Goal: Task Accomplishment & Management: Complete application form

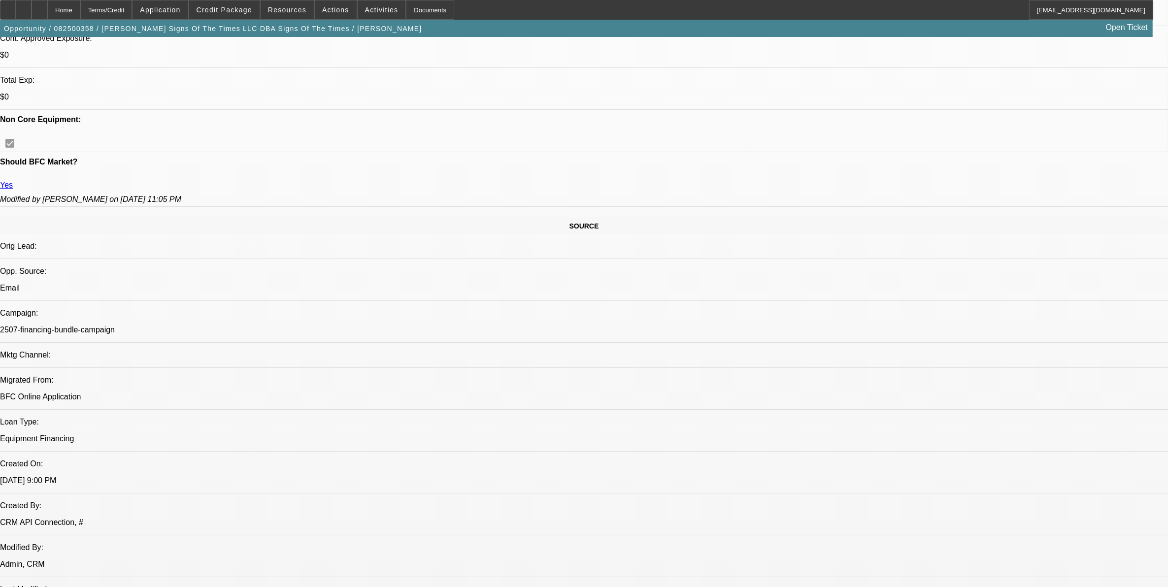
select select "0"
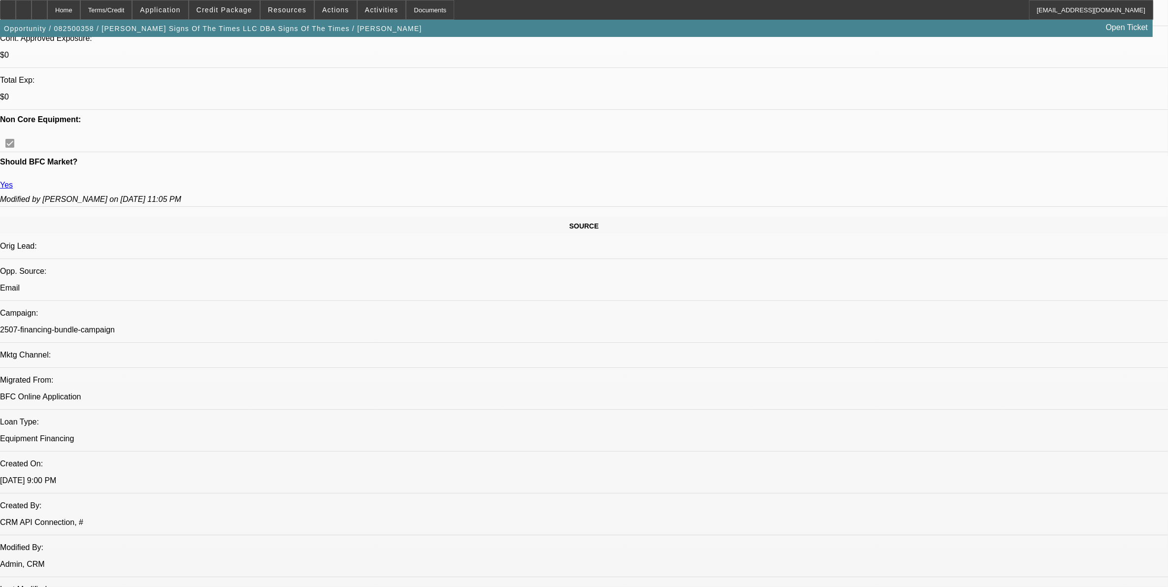
select select "0"
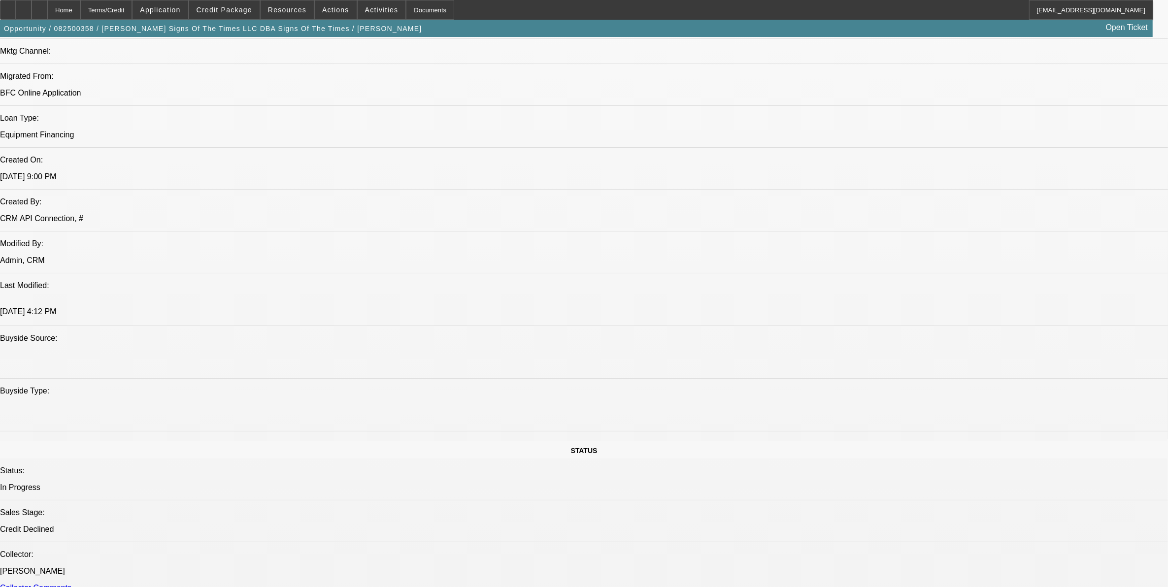
select select "1"
select select "6"
select select "1"
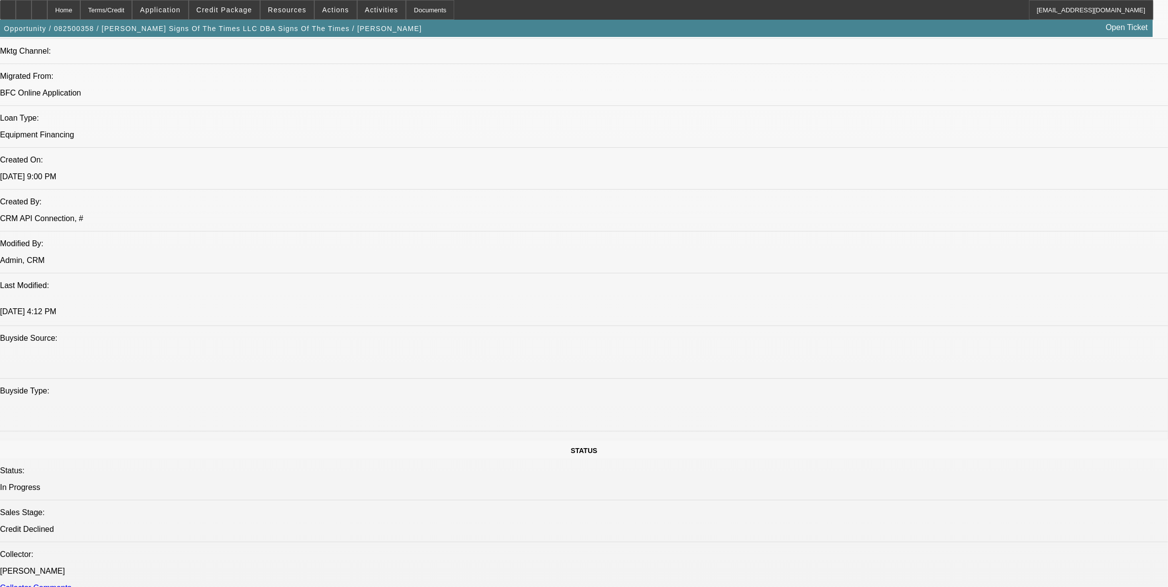
select select "6"
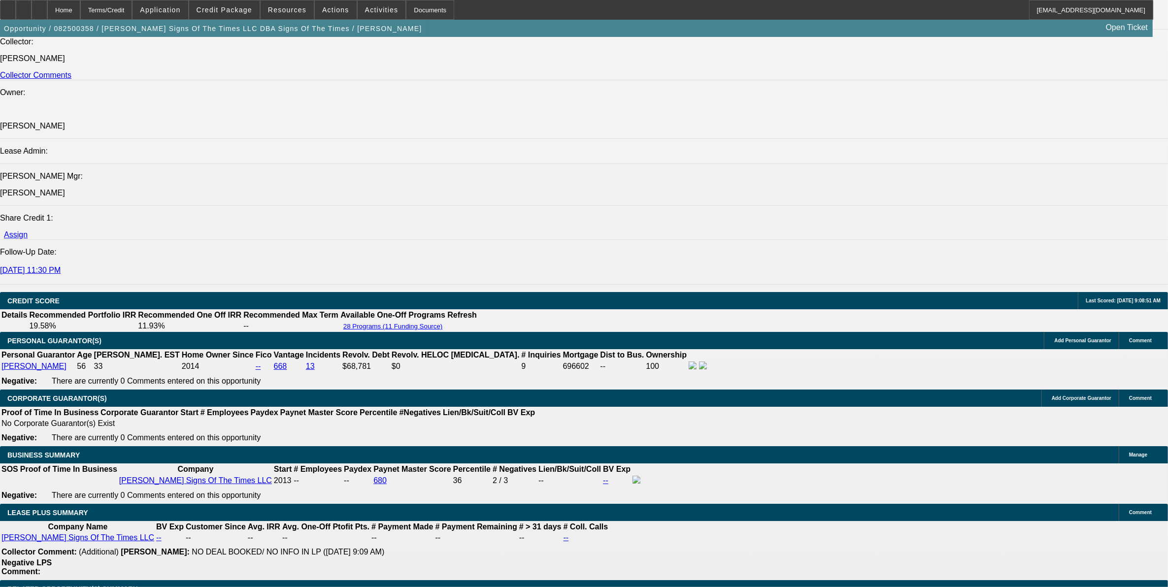
scroll to position [1350, 0]
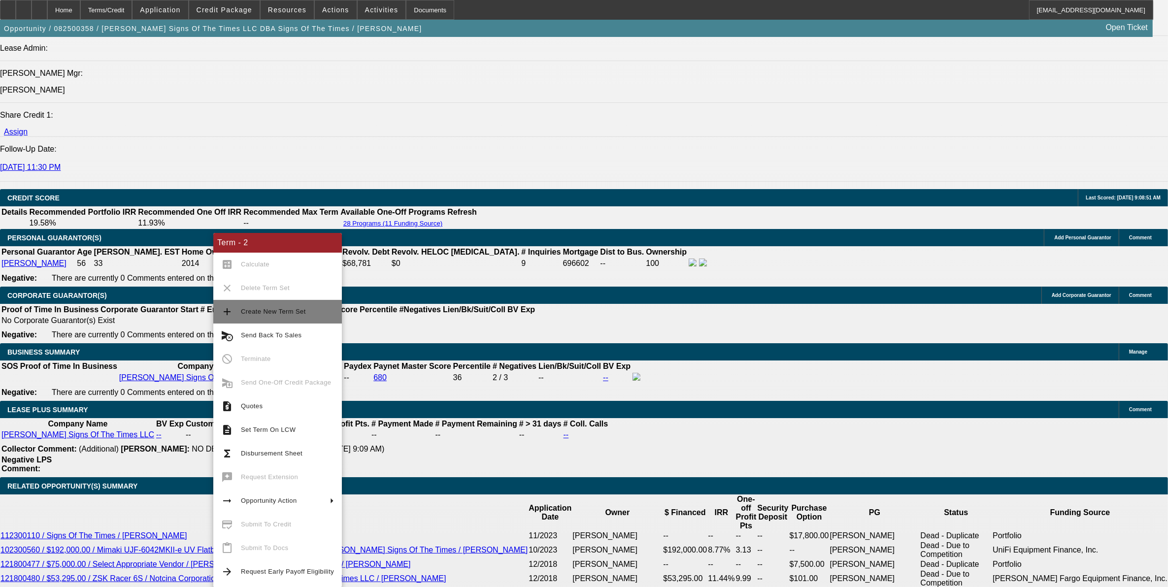
click at [256, 306] on span "Create New Term Set" at bounding box center [287, 312] width 93 height 12
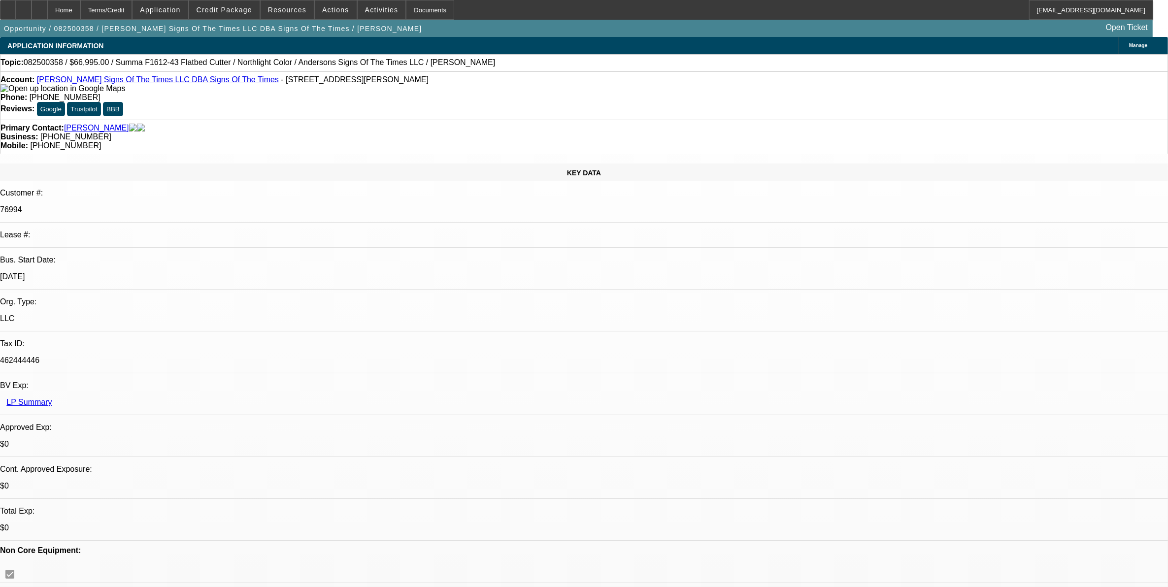
select select "0"
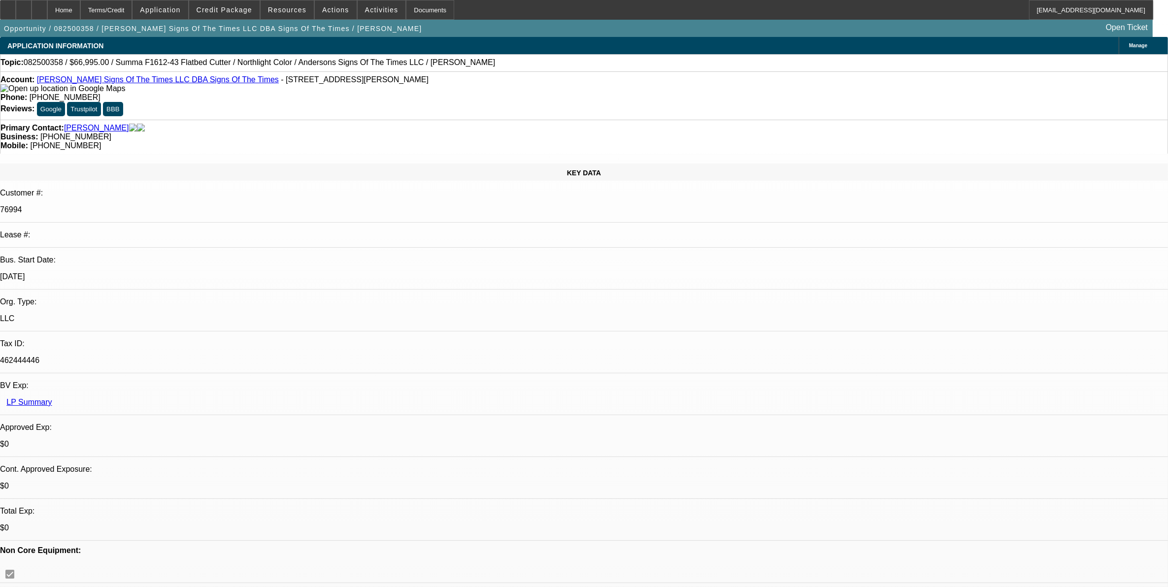
select select "0"
select select "1"
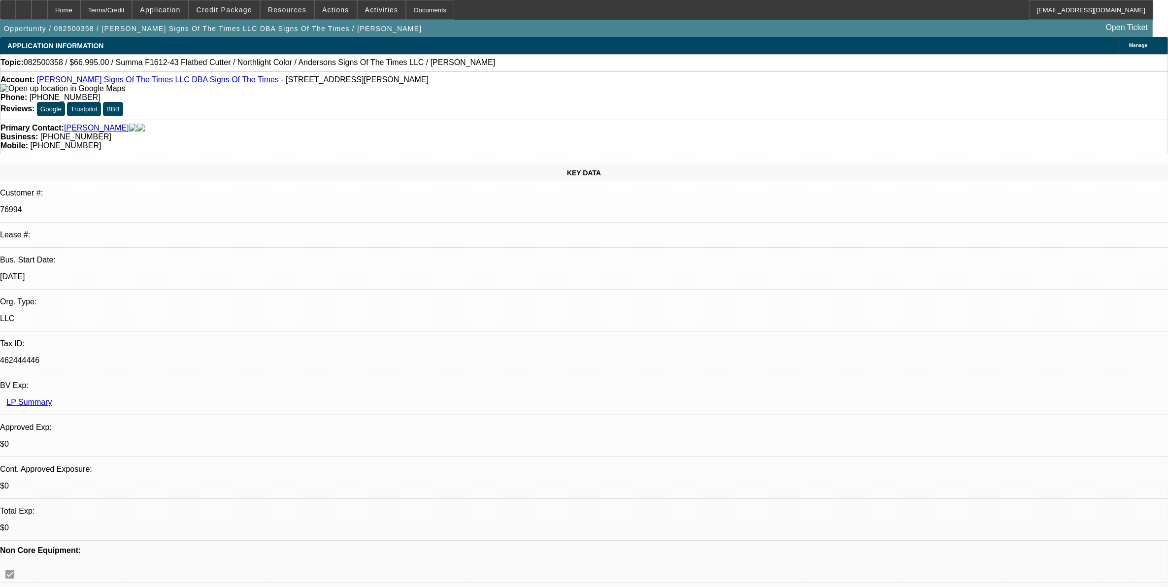
select select "1"
select select "6"
select select "1"
select select "6"
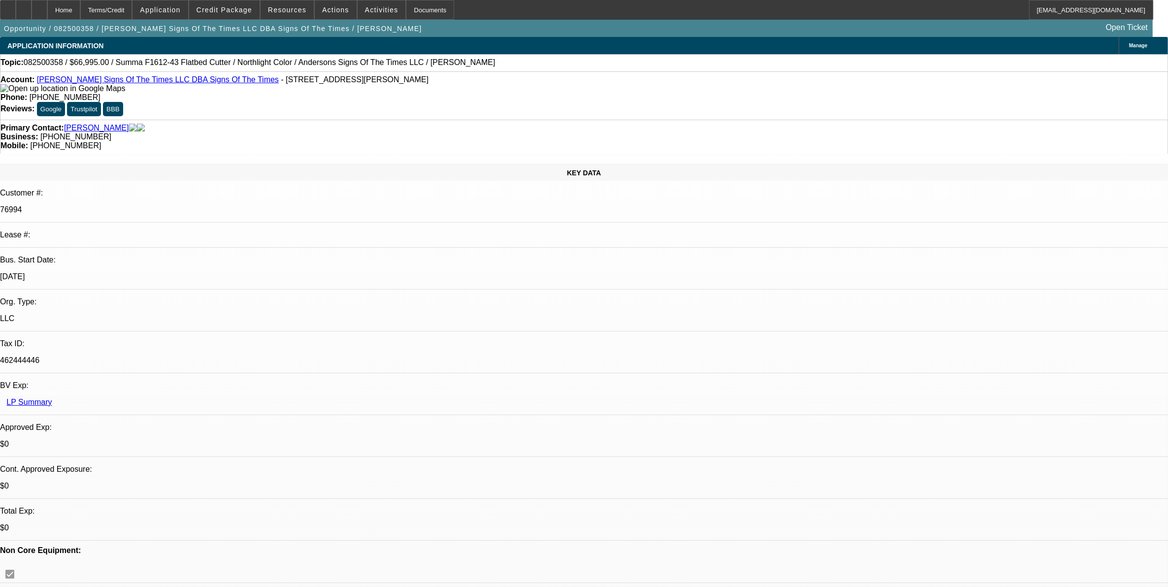
select select "1"
select select "6"
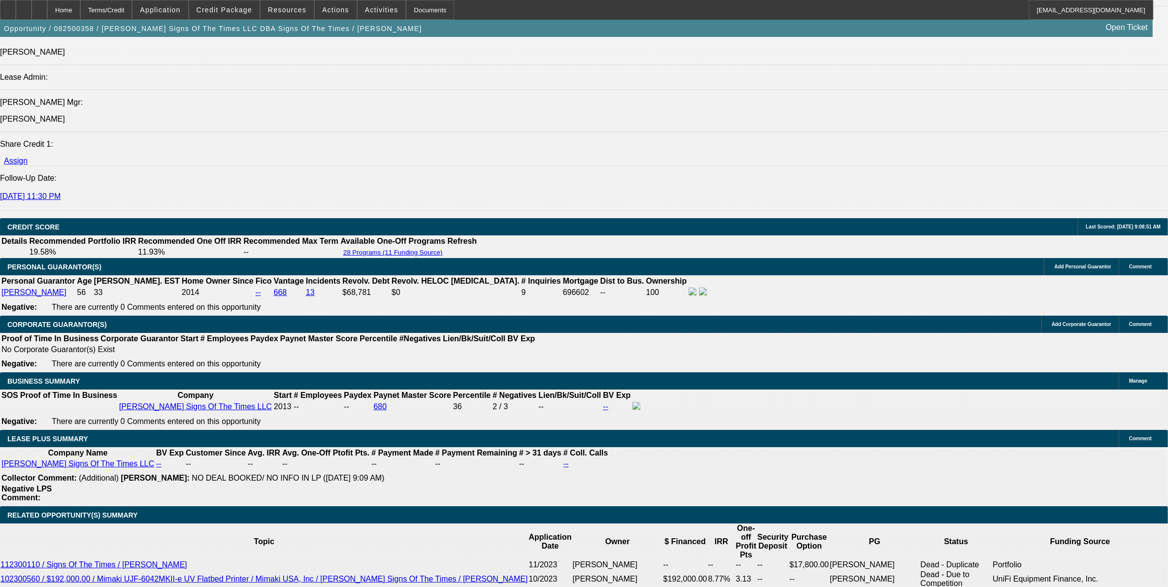
scroll to position [1416, 0]
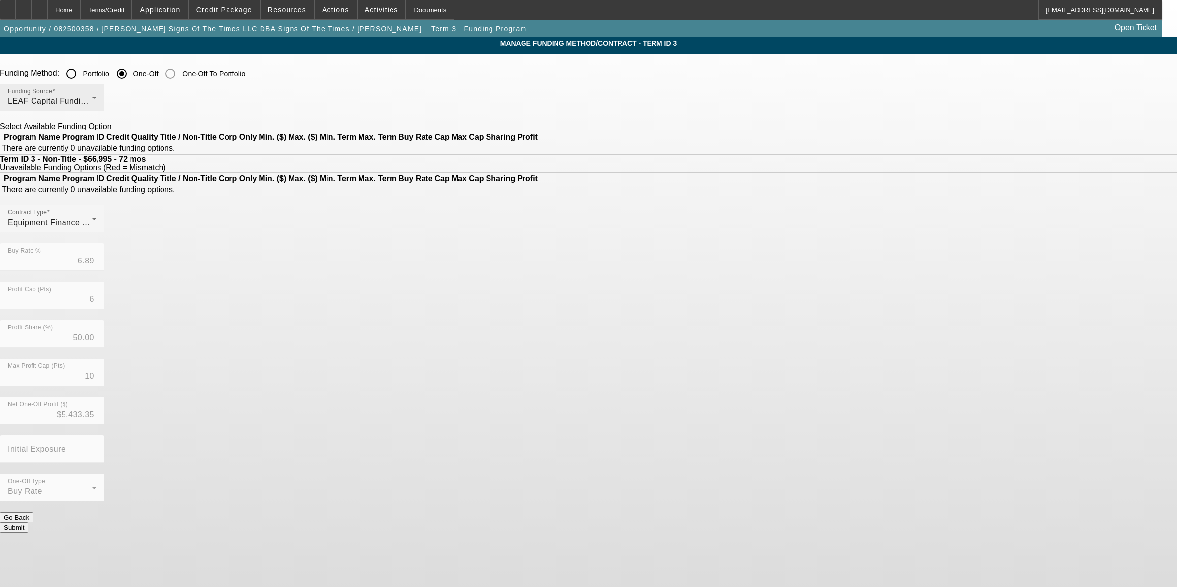
click at [92, 107] on div "LEAF Capital Funding, LLC" at bounding box center [50, 102] width 84 height 12
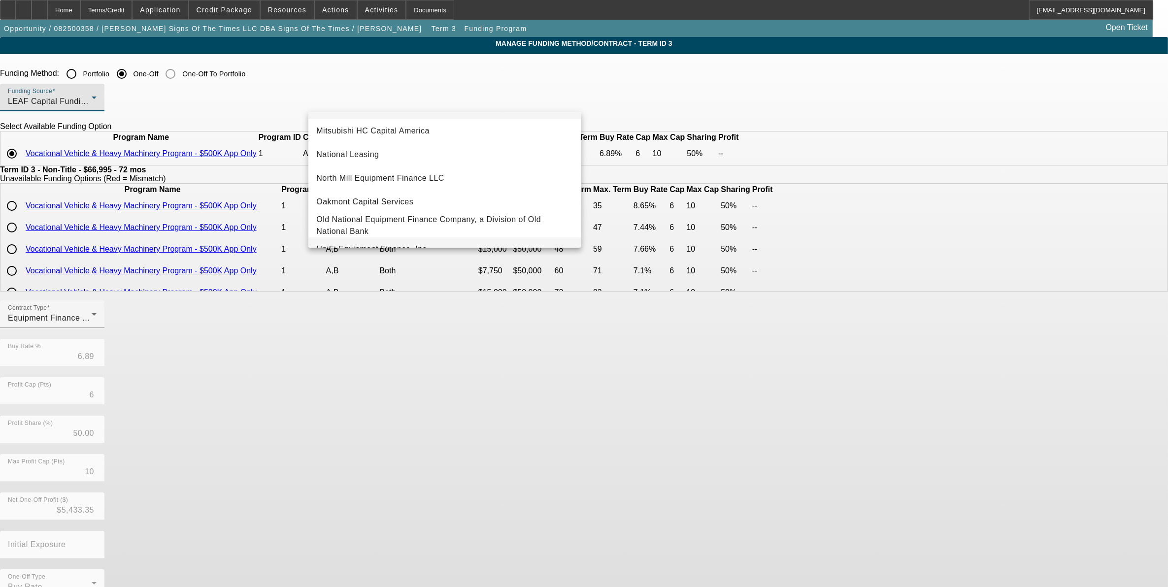
scroll to position [279, 0]
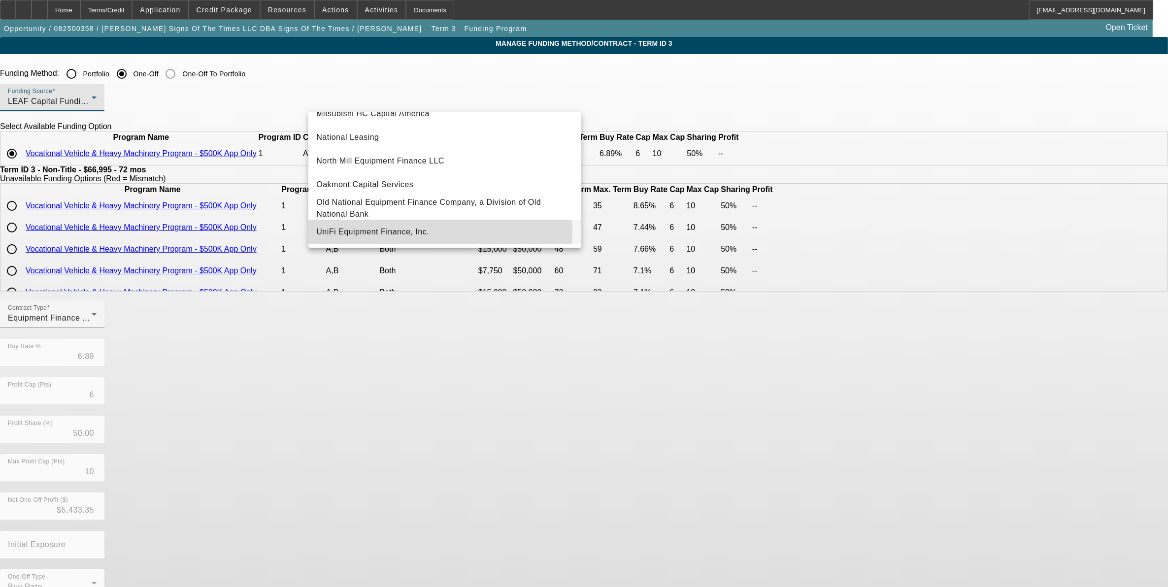
click at [364, 234] on span "UniFi Equipment Finance, Inc." at bounding box center [372, 232] width 113 height 12
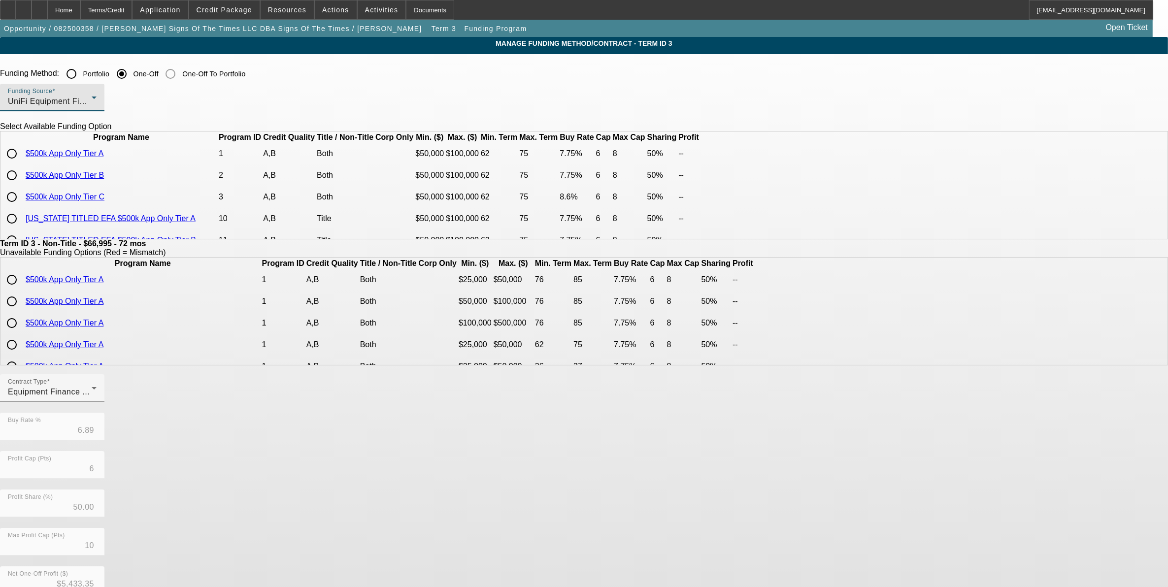
click at [22, 164] on input "radio" at bounding box center [12, 154] width 20 height 20
radio input "true"
type input "7.75"
type input "8"
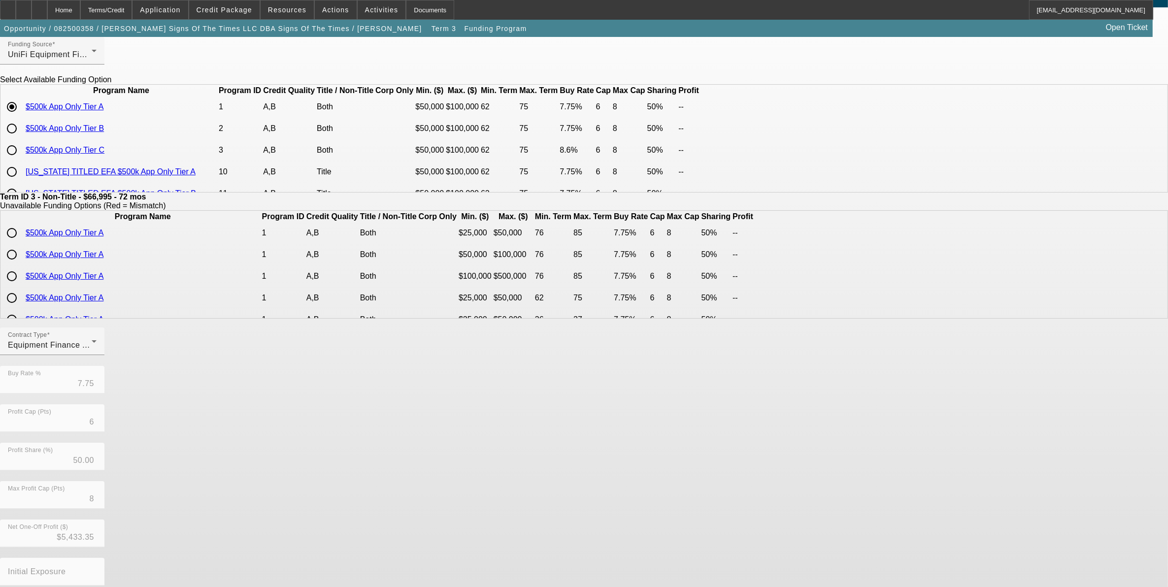
scroll to position [96, 0]
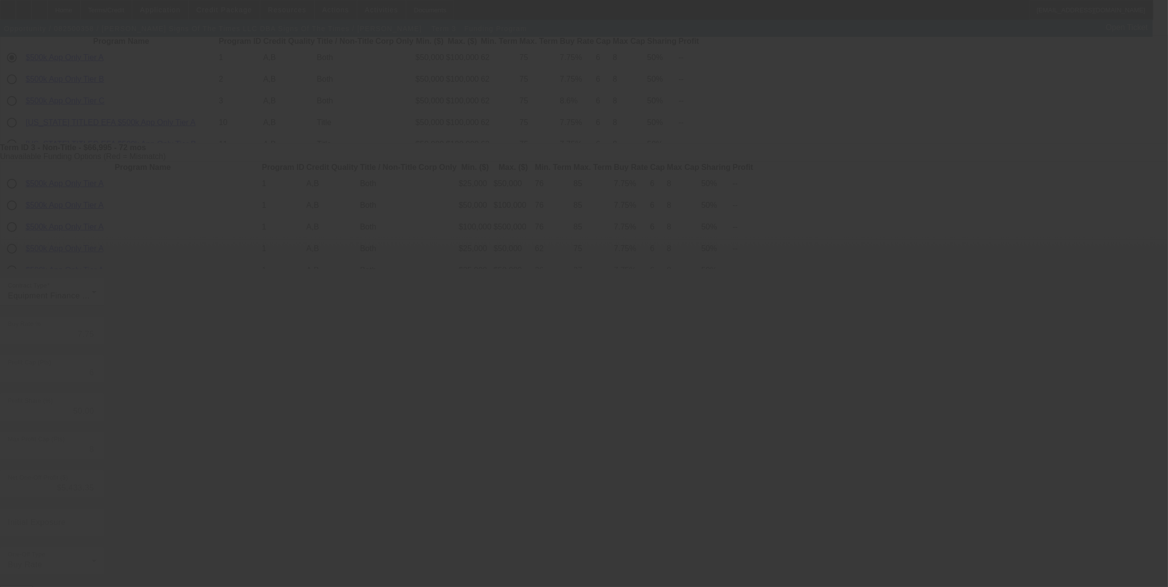
type input "6.89"
type input "10"
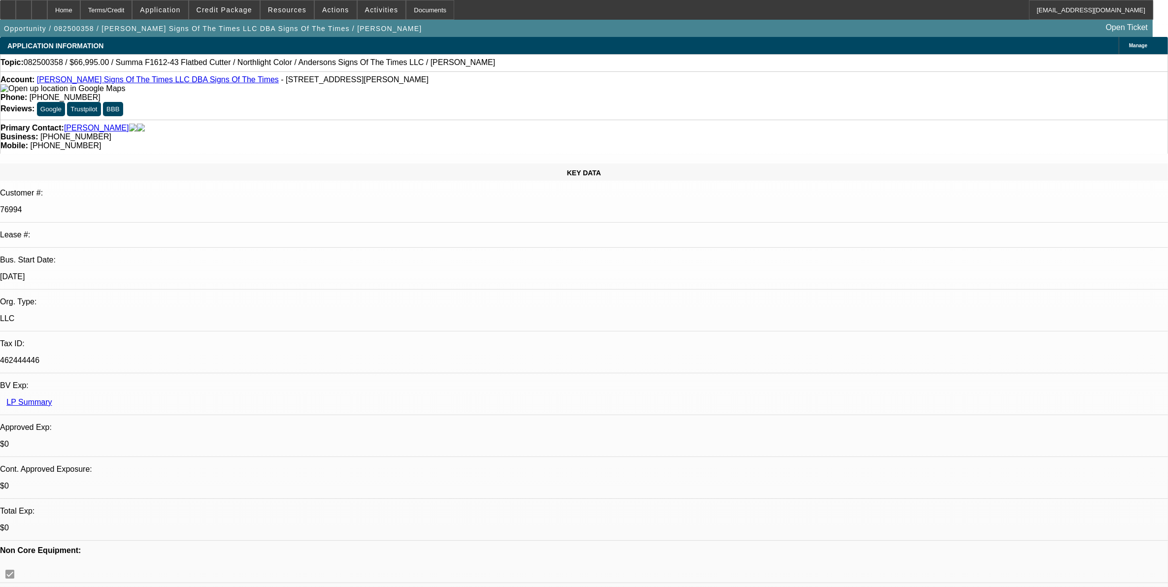
select select "0"
select select "6"
select select "0"
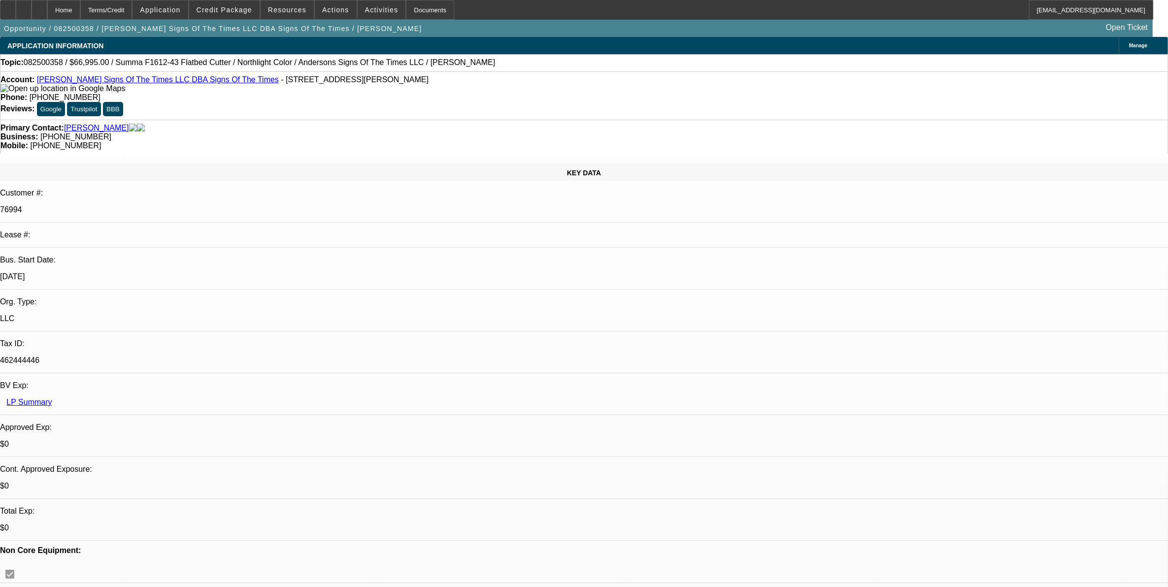
select select "0"
select select "6"
select select "0"
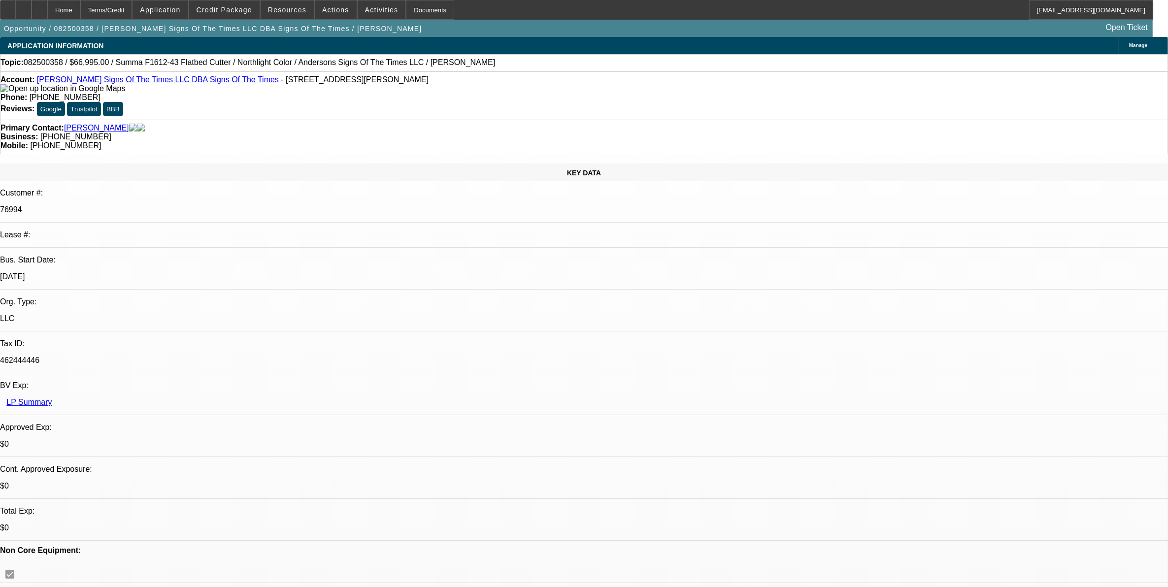
select select "0"
select select "6"
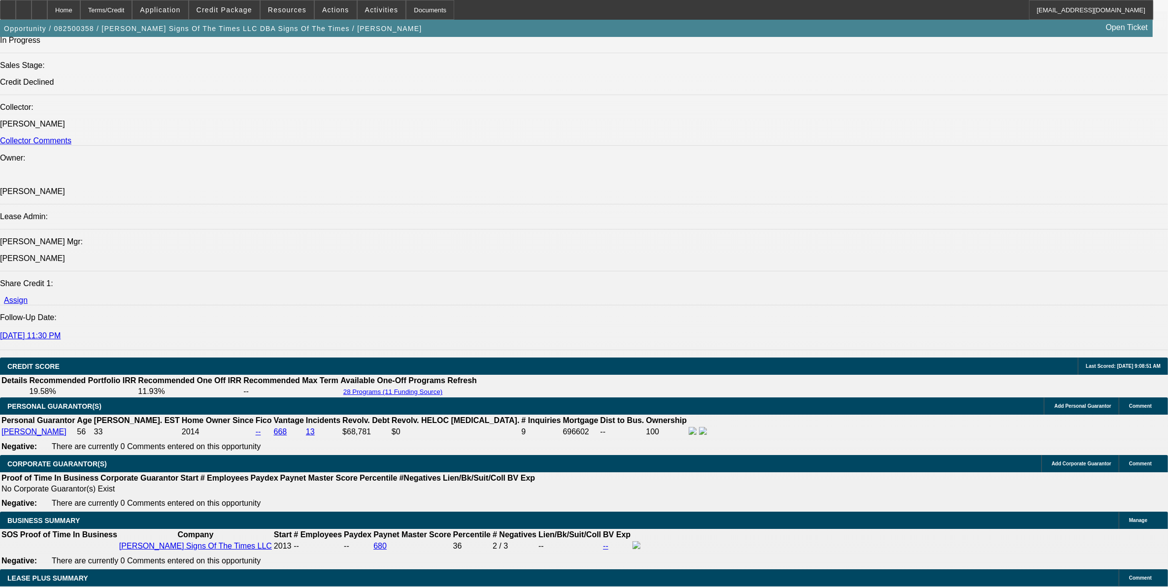
scroll to position [1170, 0]
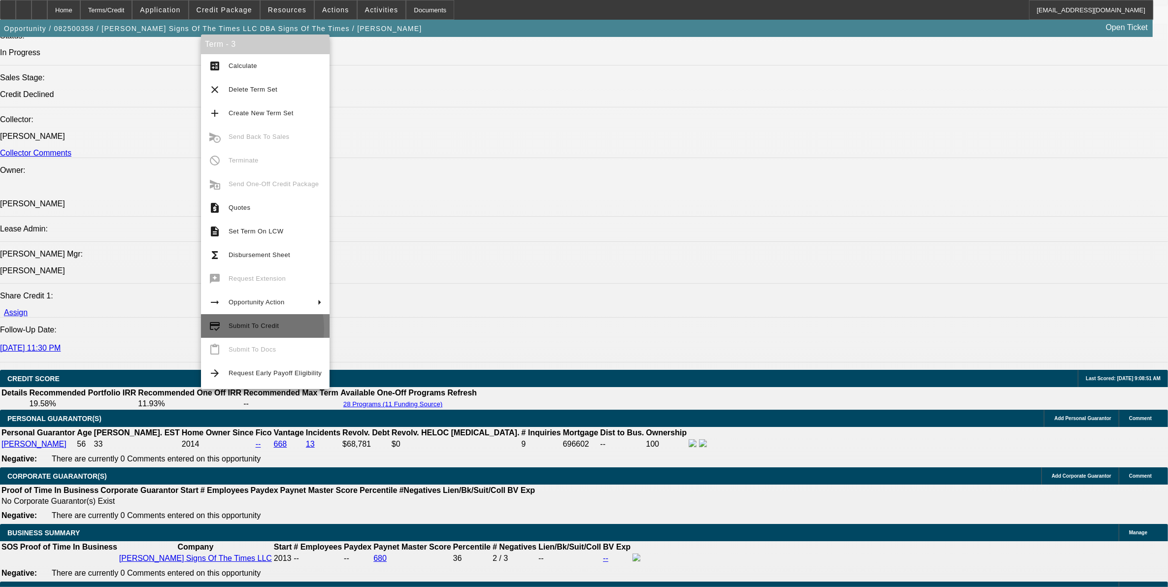
click at [235, 329] on span "Submit To Credit" at bounding box center [254, 325] width 50 height 7
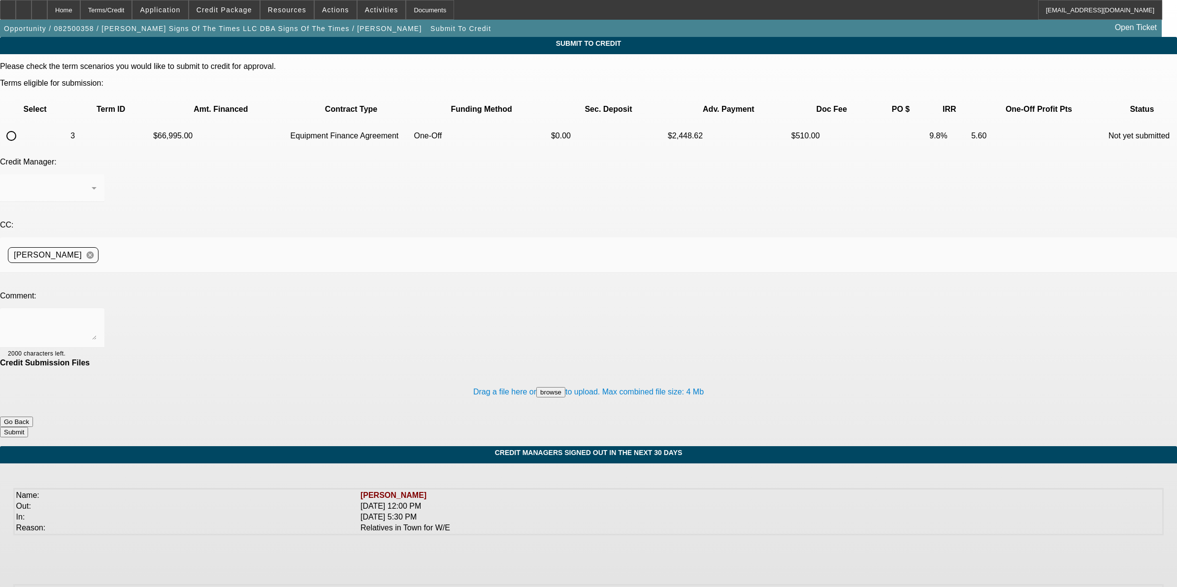
drag, startPoint x: 41, startPoint y: 111, endPoint x: 41, endPoint y: 117, distance: 5.4
click at [21, 126] on input "radio" at bounding box center [11, 136] width 20 height 20
radio input "true"
click at [97, 316] on textarea at bounding box center [52, 328] width 89 height 24
type textarea "Please ok to Uni. Thanks"
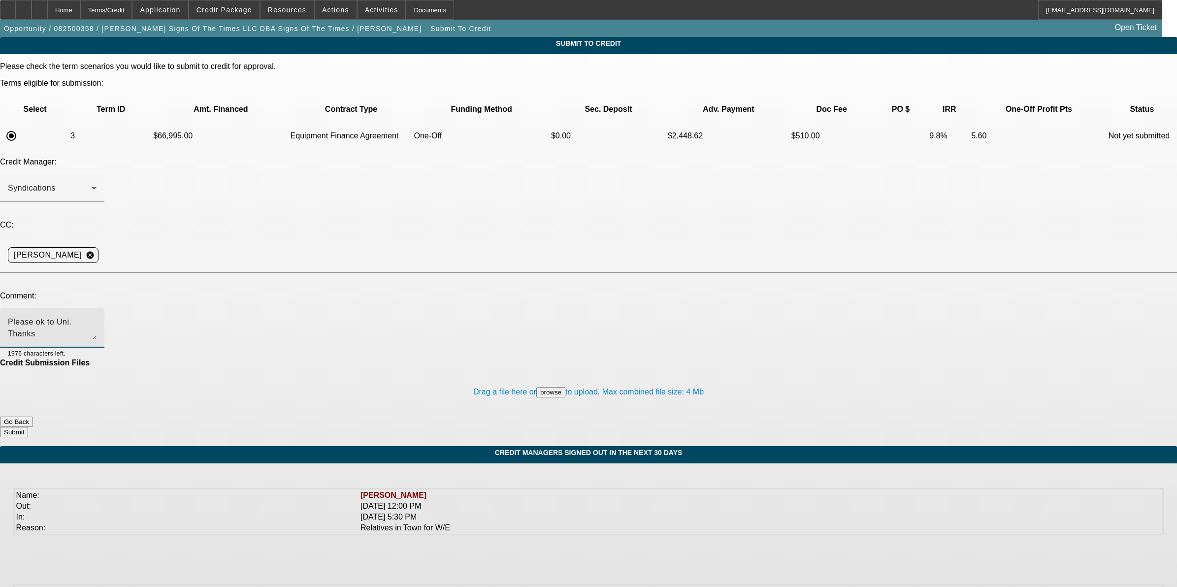
click at [28, 427] on button "Submit" at bounding box center [14, 432] width 28 height 10
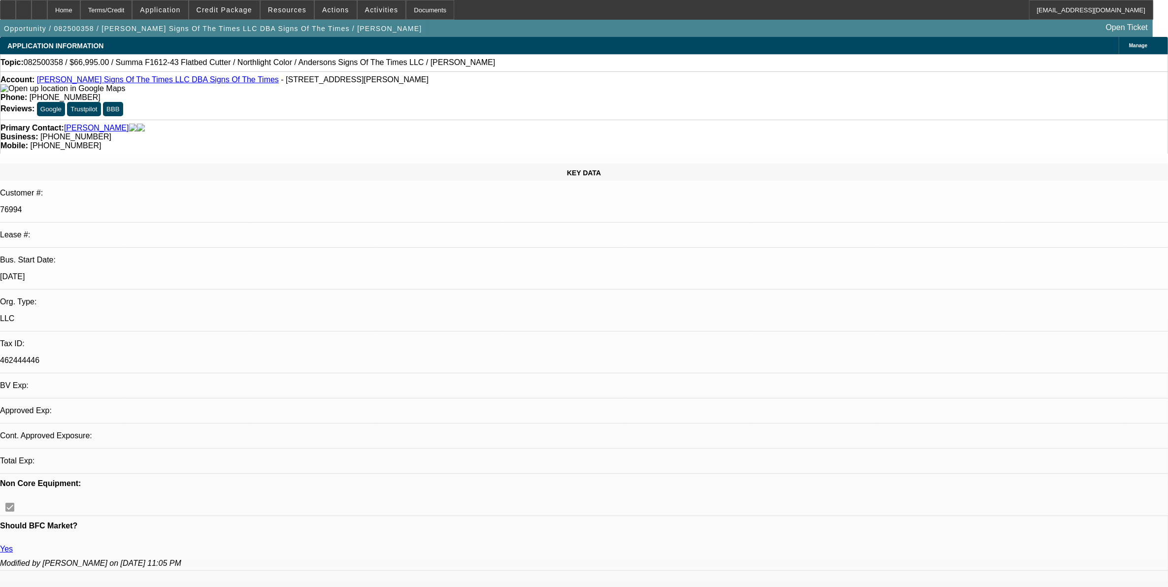
select select "0"
select select "6"
select select "0"
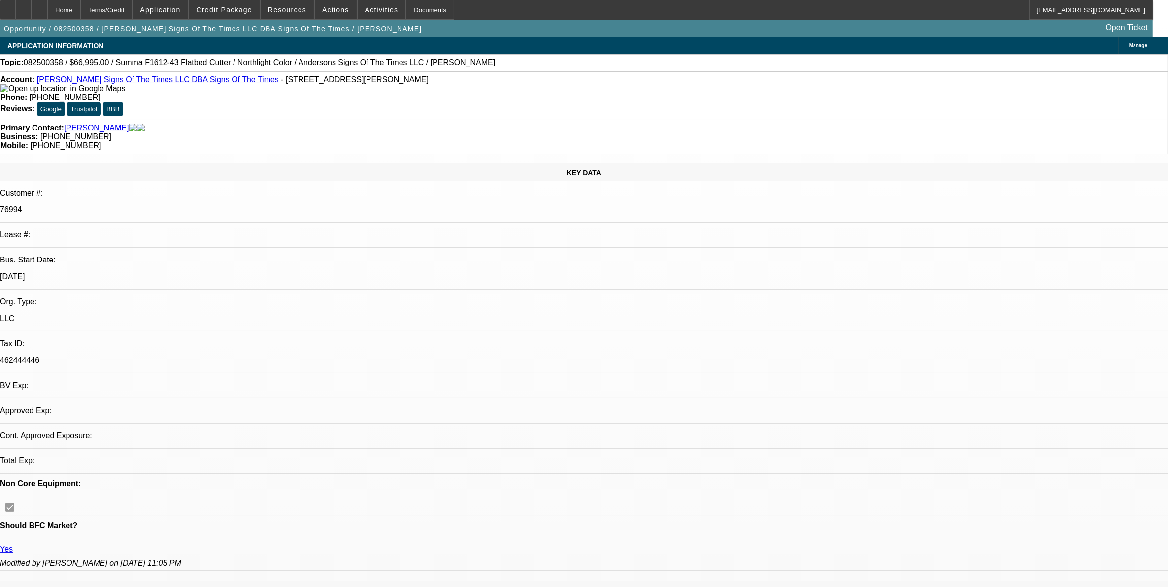
select select "0"
select select "6"
select select "0"
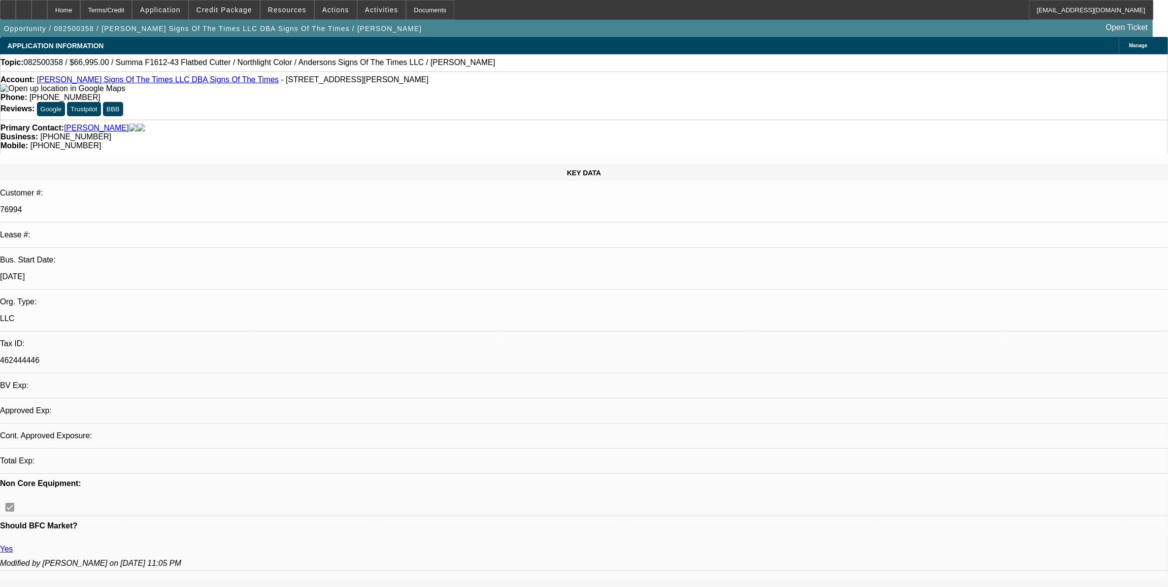
select select "0"
select select "6"
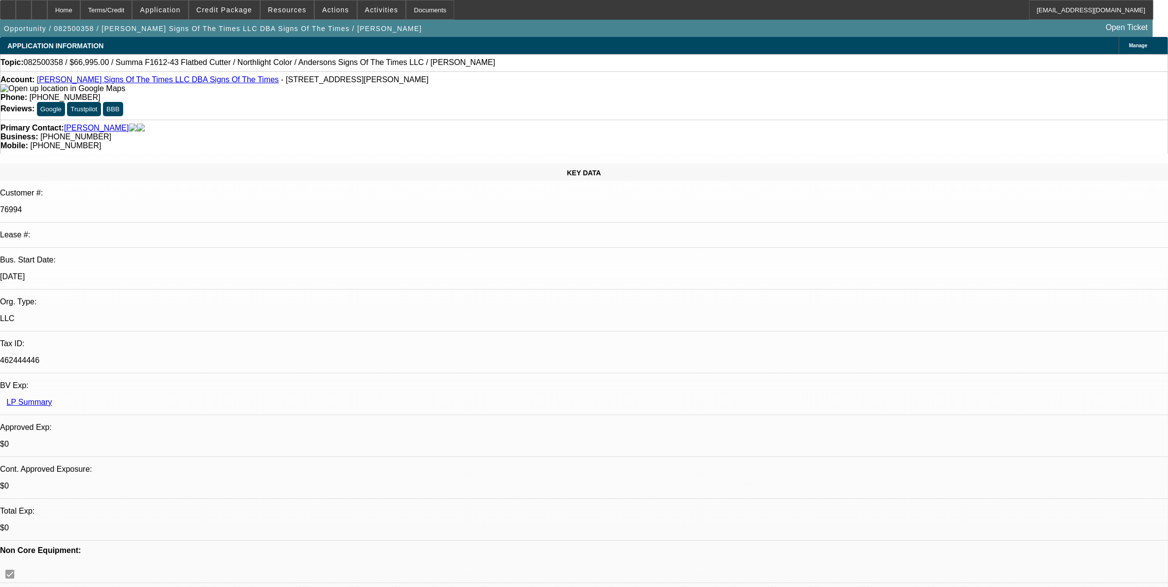
select select "0"
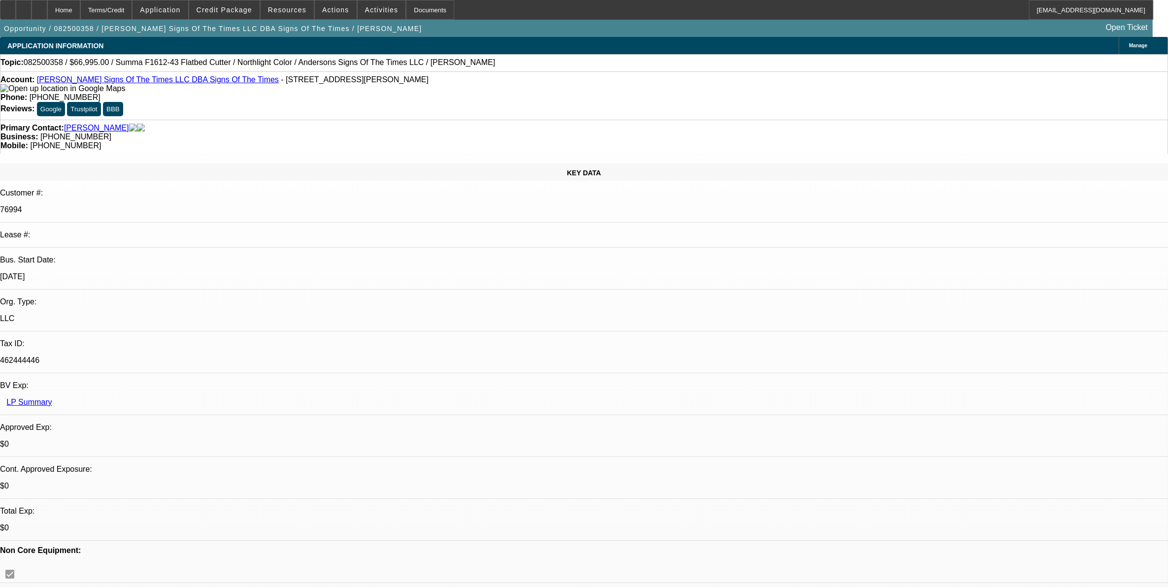
select select "0"
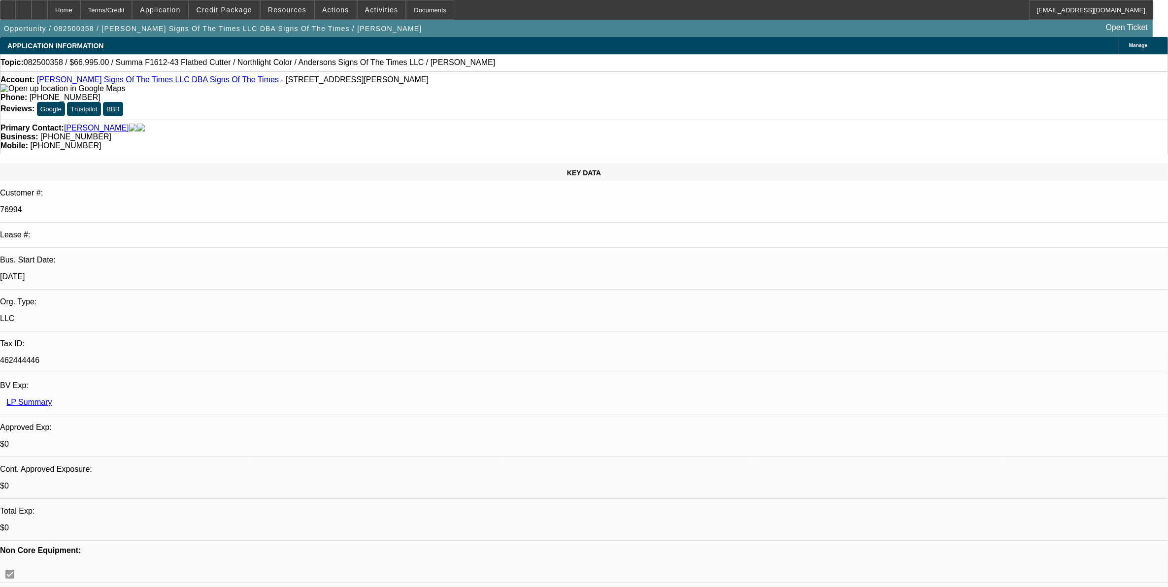
select select "0"
select select "1"
select select "6"
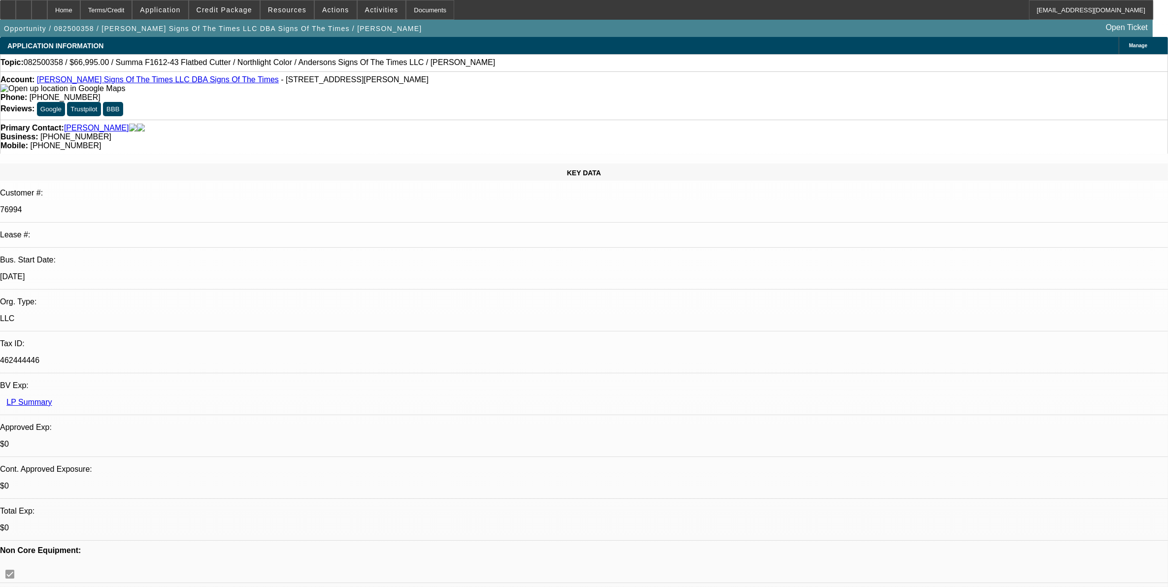
select select "1"
select select "6"
select select "1"
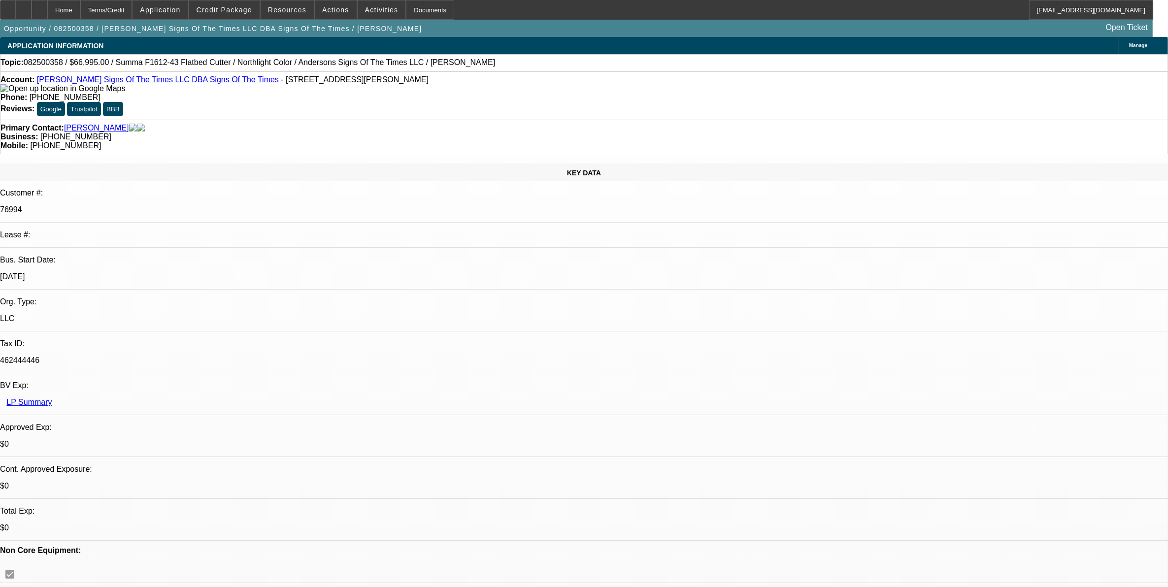
select select "6"
select select "1"
select select "6"
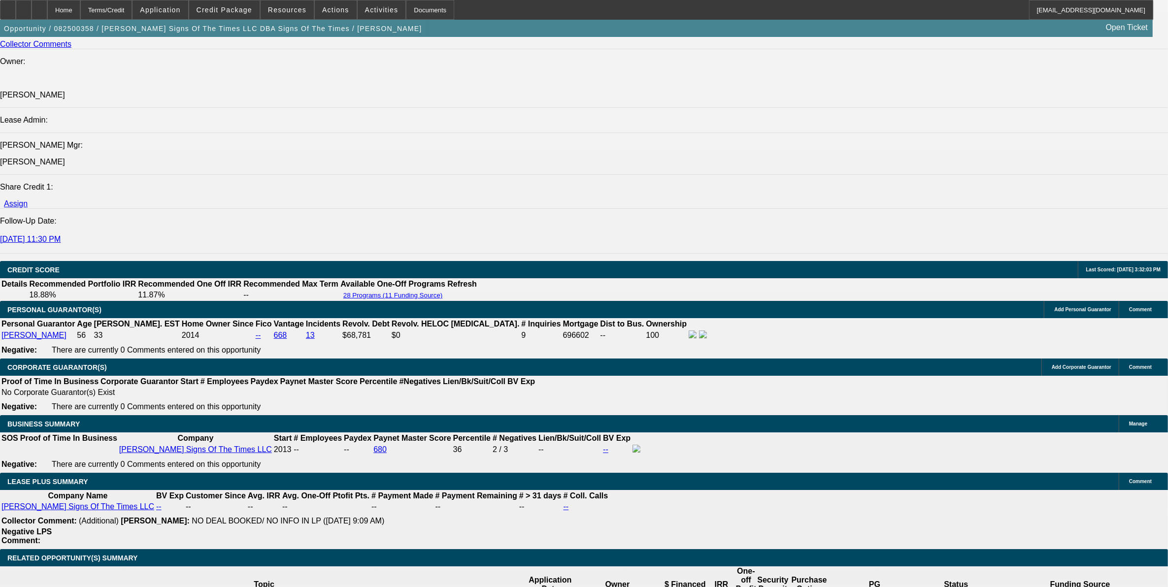
scroll to position [1354, 0]
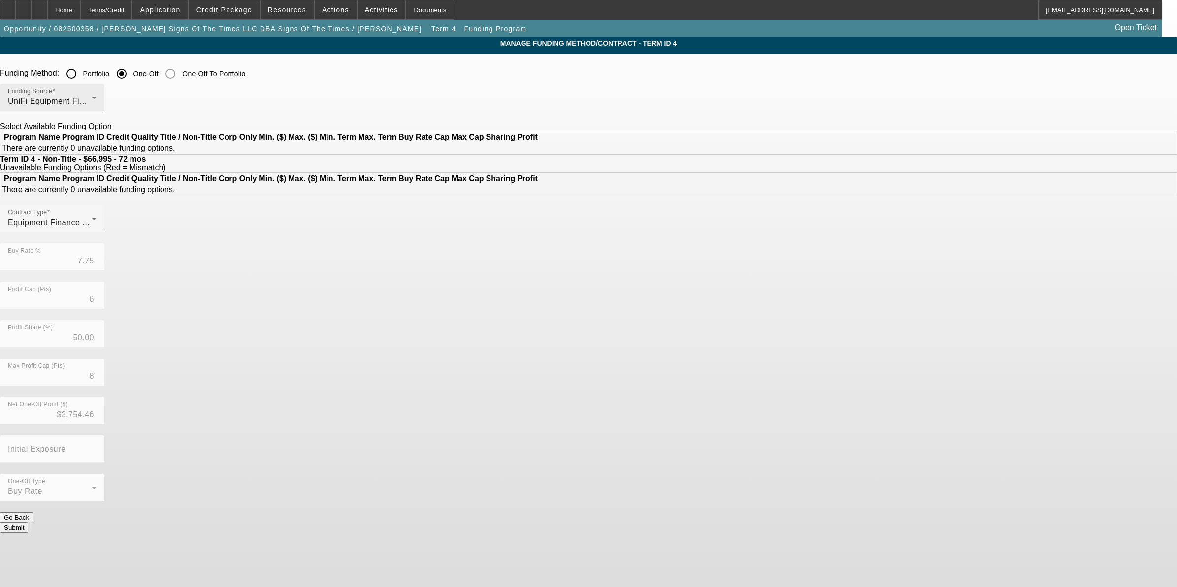
click at [97, 96] on div "Funding Source UniFi Equipment Finance, Inc." at bounding box center [52, 98] width 89 height 28
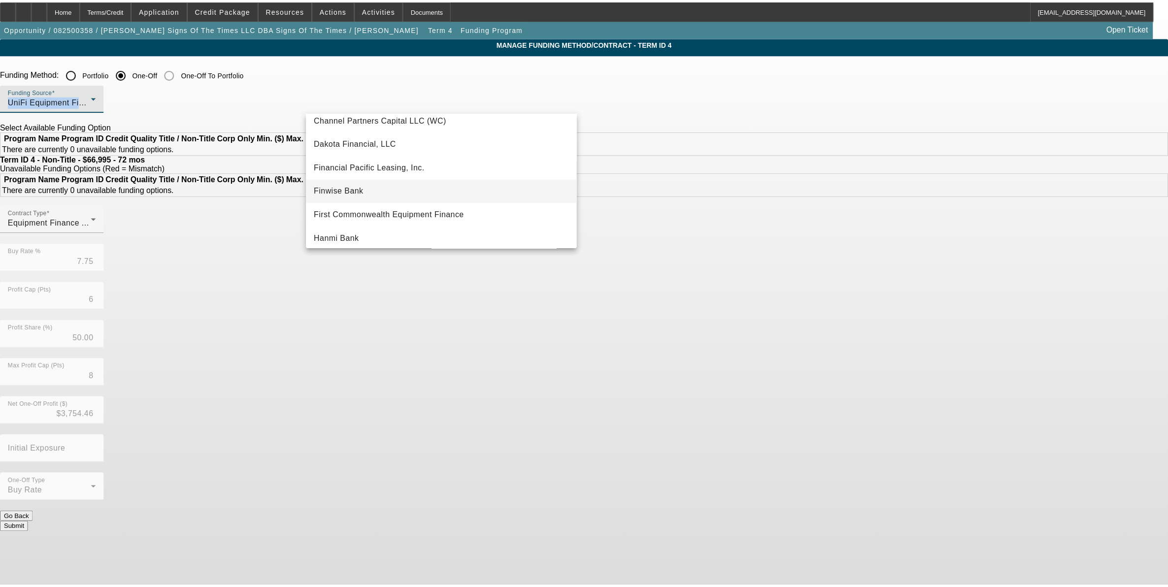
scroll to position [62, 0]
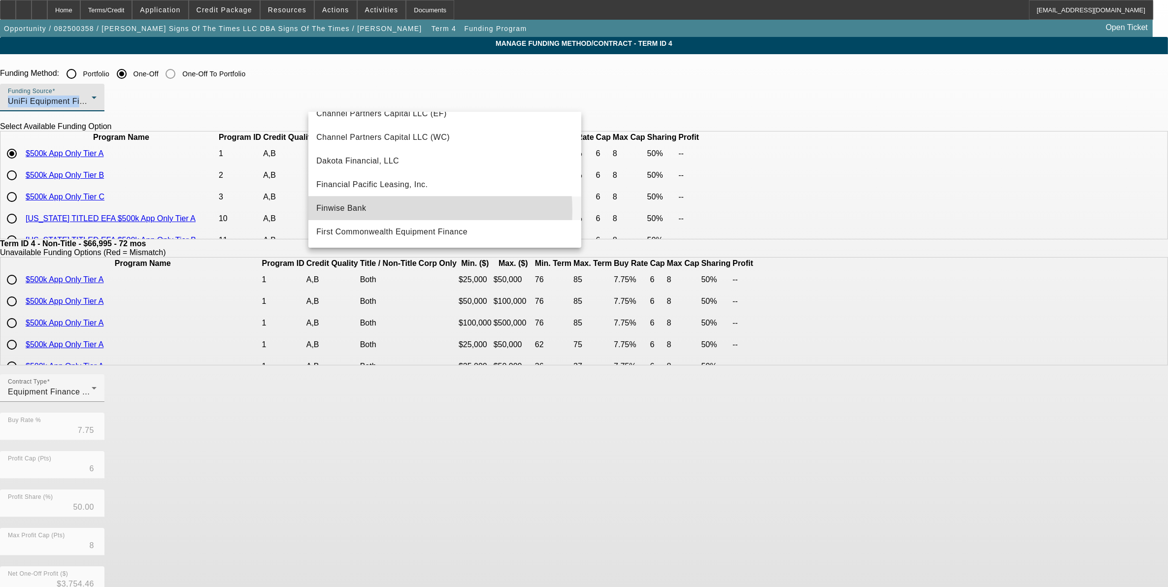
click at [385, 211] on mat-option "Finwise Bank" at bounding box center [444, 208] width 273 height 24
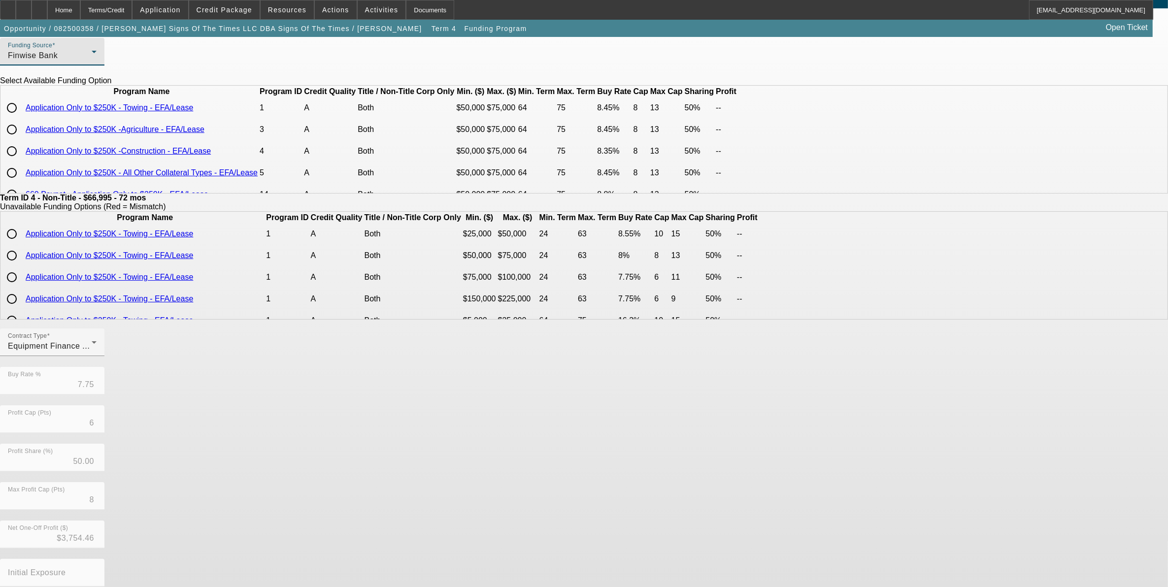
scroll to position [0, 0]
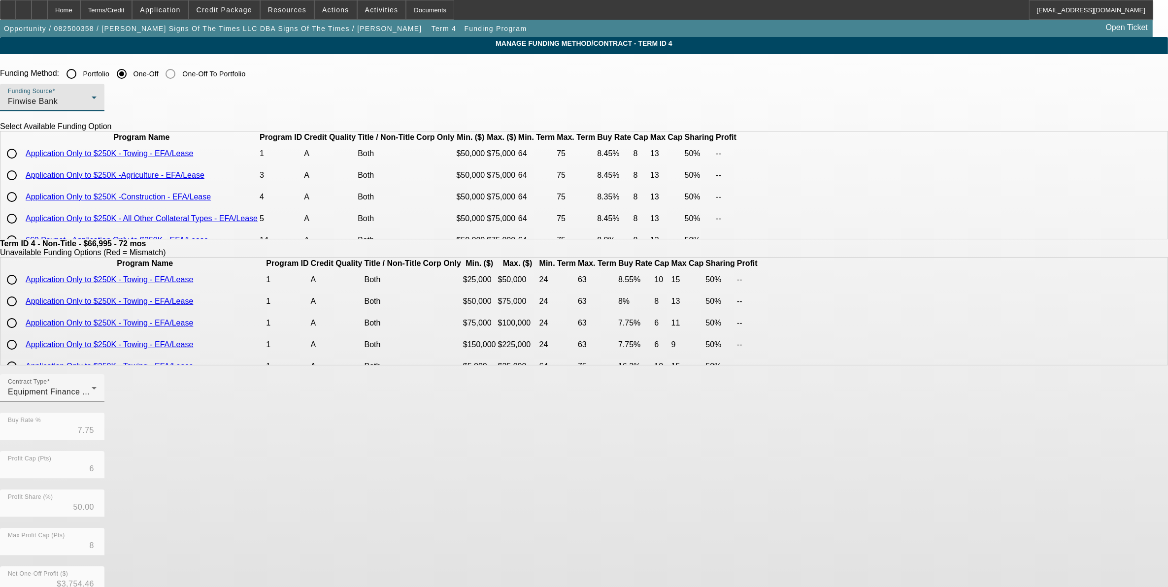
click at [92, 99] on div "Finwise Bank" at bounding box center [50, 102] width 84 height 12
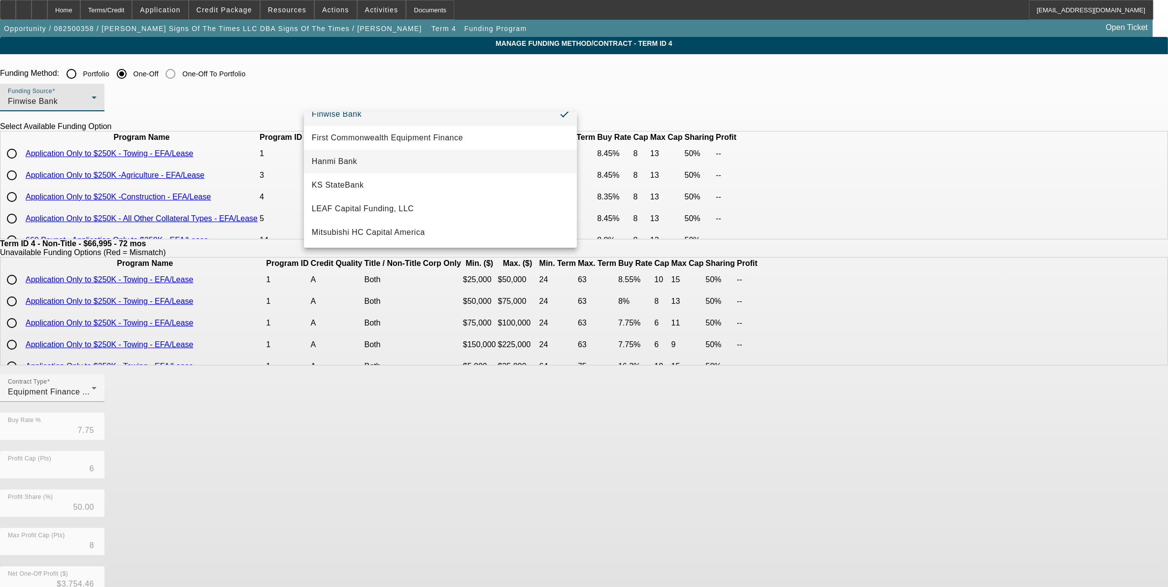
scroll to position [94, 0]
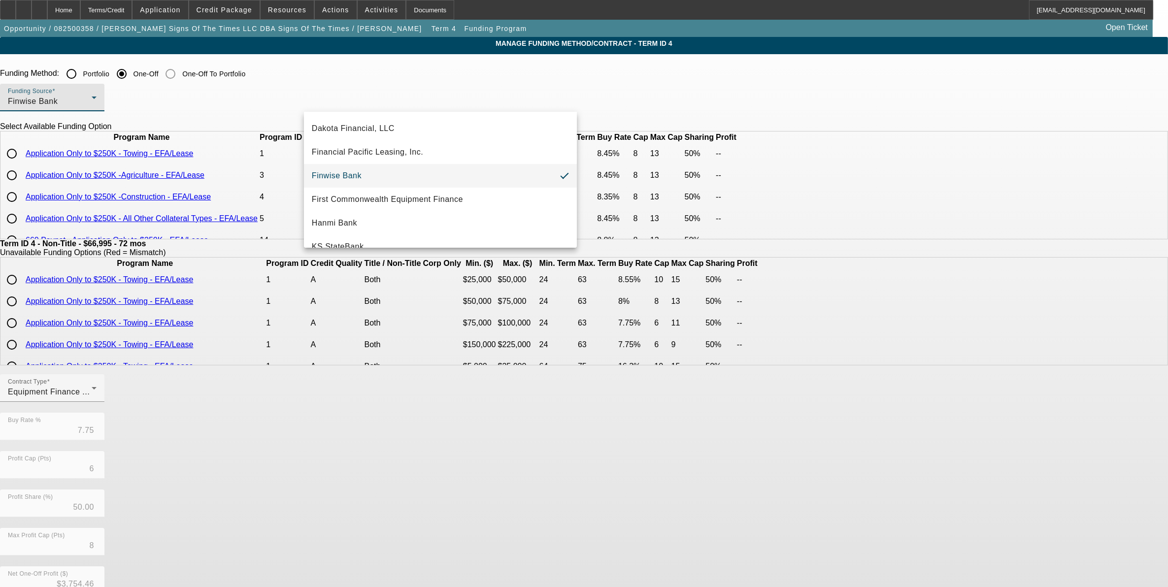
click at [88, 11] on div at bounding box center [584, 293] width 1168 height 587
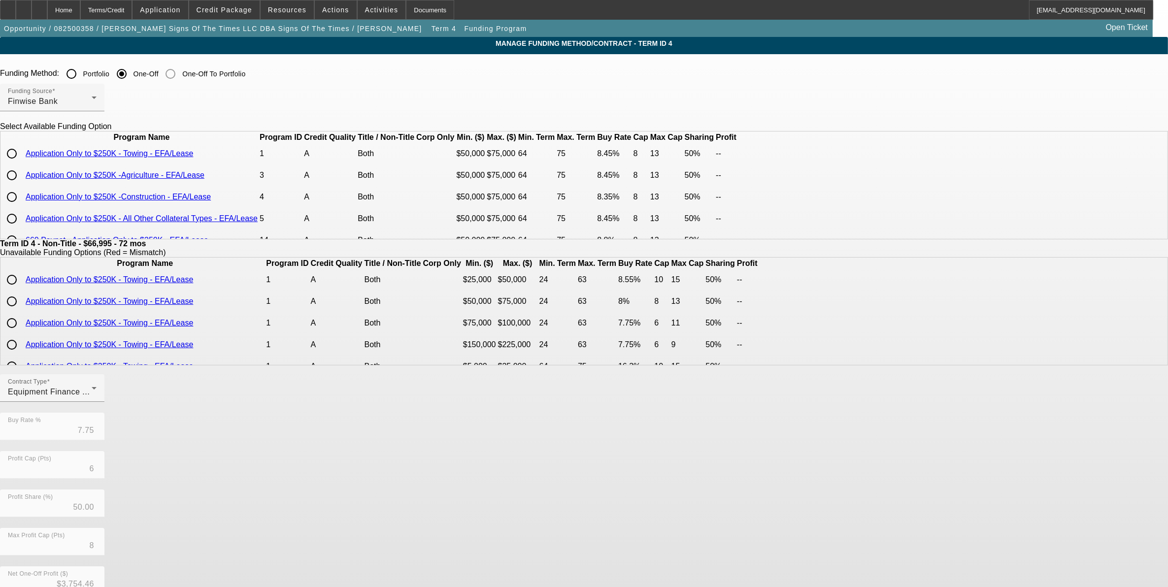
click at [80, 11] on div "Home" at bounding box center [63, 10] width 33 height 20
click at [80, 10] on div "Home" at bounding box center [63, 10] width 33 height 20
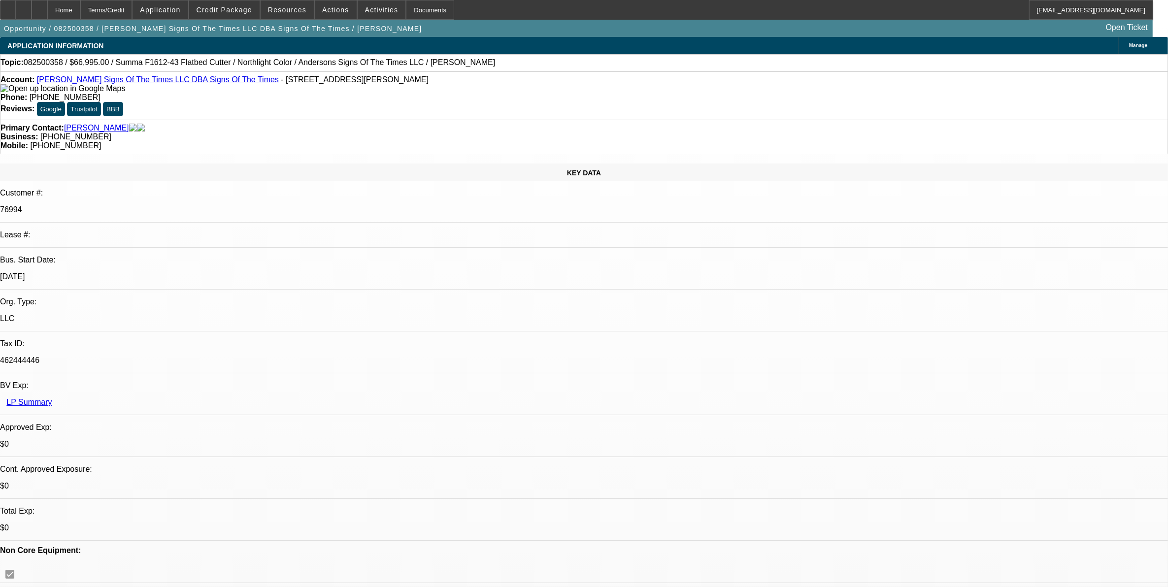
select select "0"
select select "6"
select select "0"
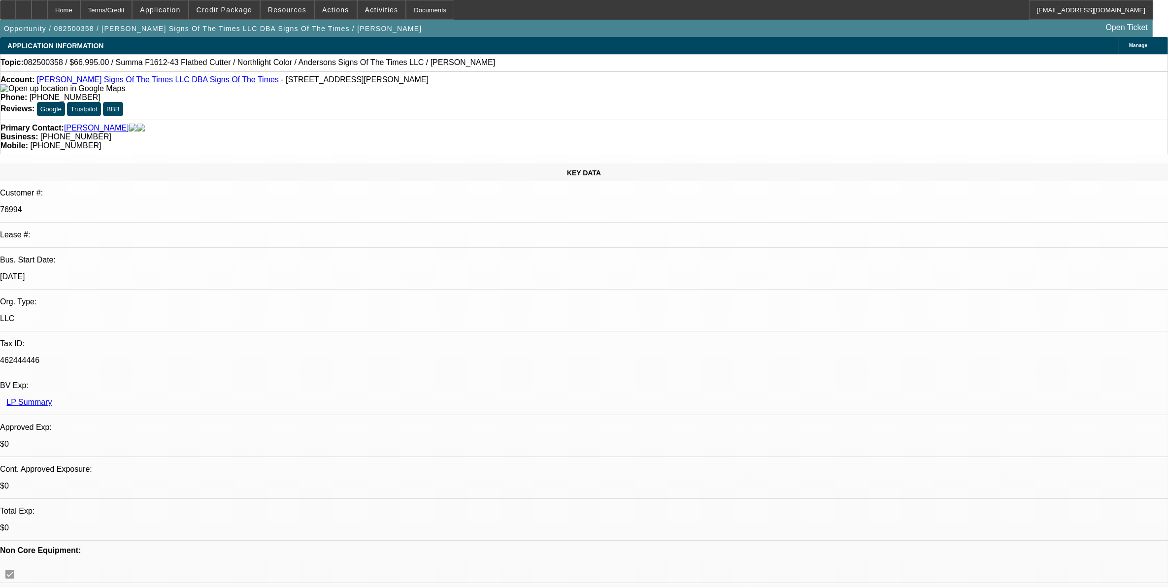
select select "0"
select select "6"
select select "0"
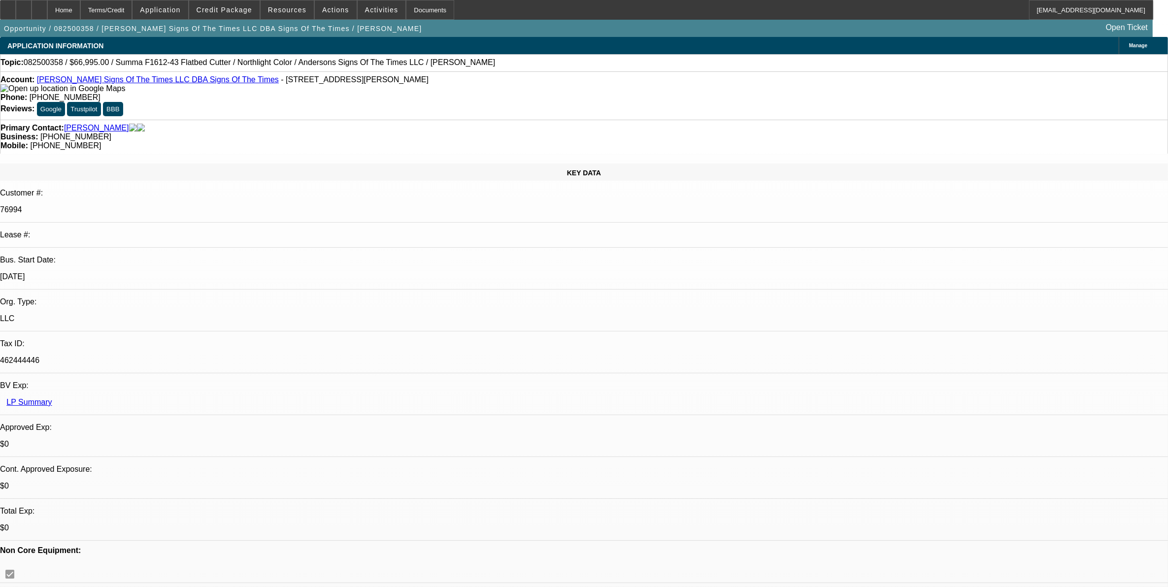
select select "0"
select select "6"
select select "0"
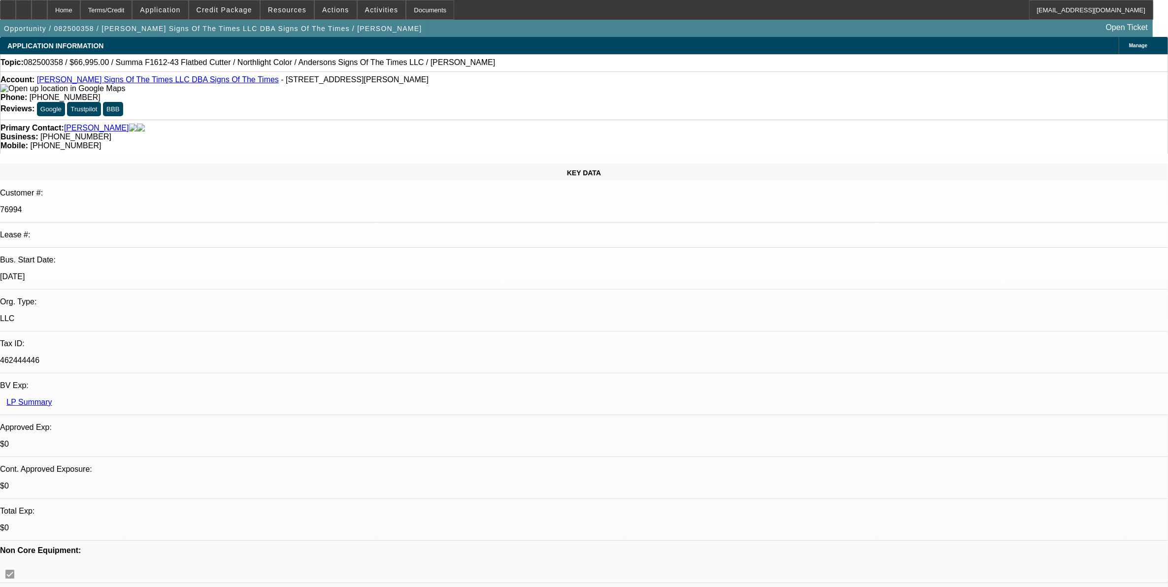
select select "6"
drag, startPoint x: 76, startPoint y: 437, endPoint x: 27, endPoint y: 437, distance: 49.3
copy link "[PERSON_NAME]"
drag, startPoint x: 242, startPoint y: 11, endPoint x: 197, endPoint y: 193, distance: 187.6
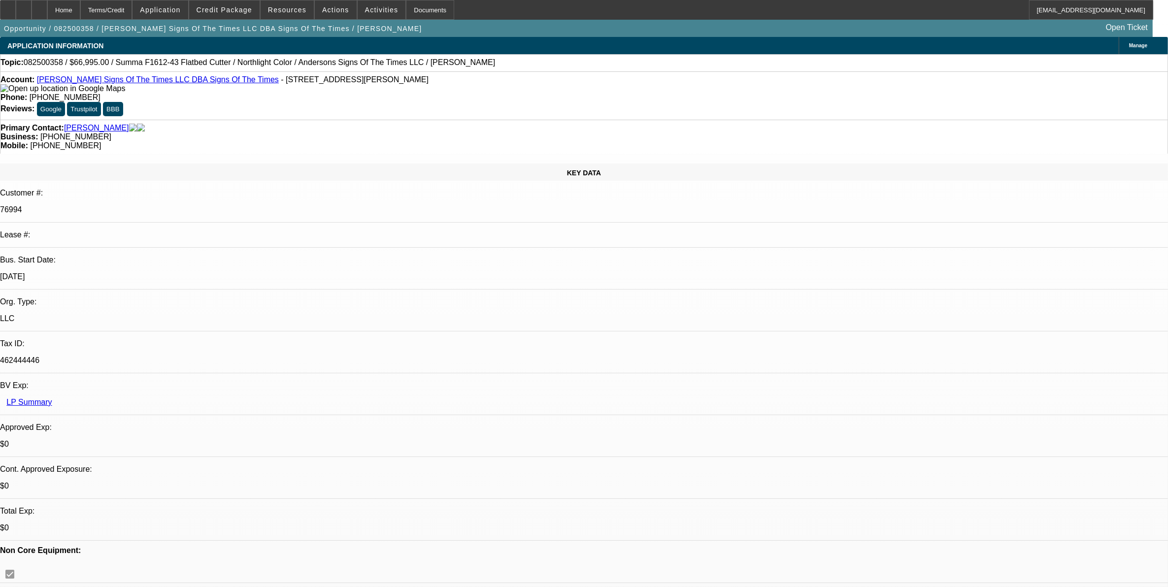
click at [242, 15] on button "Credit Package" at bounding box center [224, 9] width 70 height 19
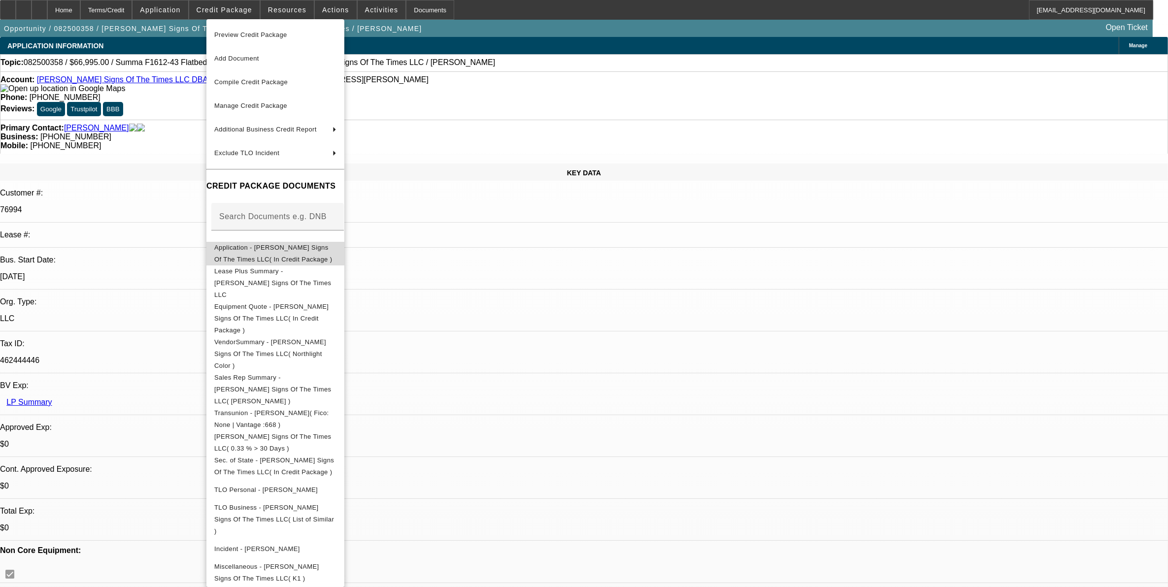
drag, startPoint x: 288, startPoint y: 250, endPoint x: 266, endPoint y: 301, distance: 56.3
click at [288, 250] on span "Application - [PERSON_NAME] Signs Of The Times LLC( In Credit Package )" at bounding box center [273, 252] width 118 height 19
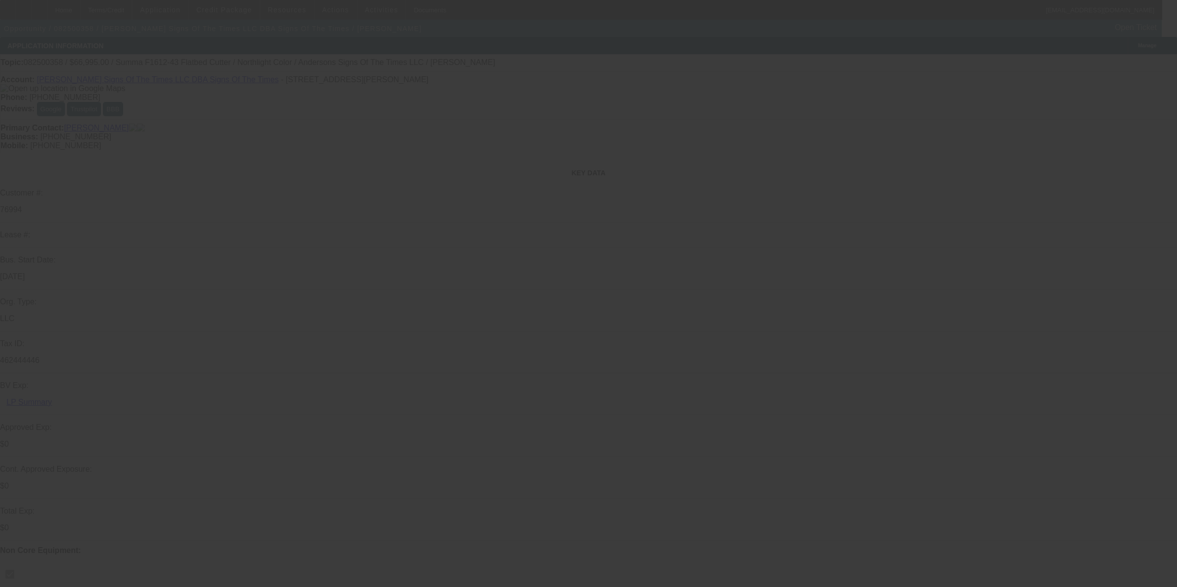
select select "0"
select select "6"
select select "0"
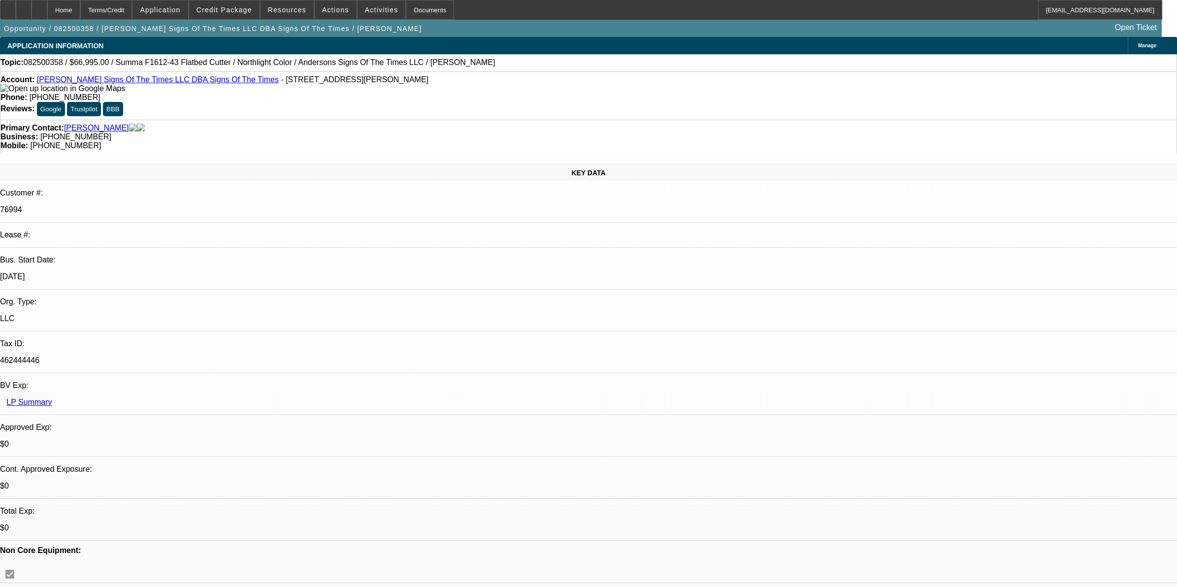
select select "0"
select select "6"
select select "0"
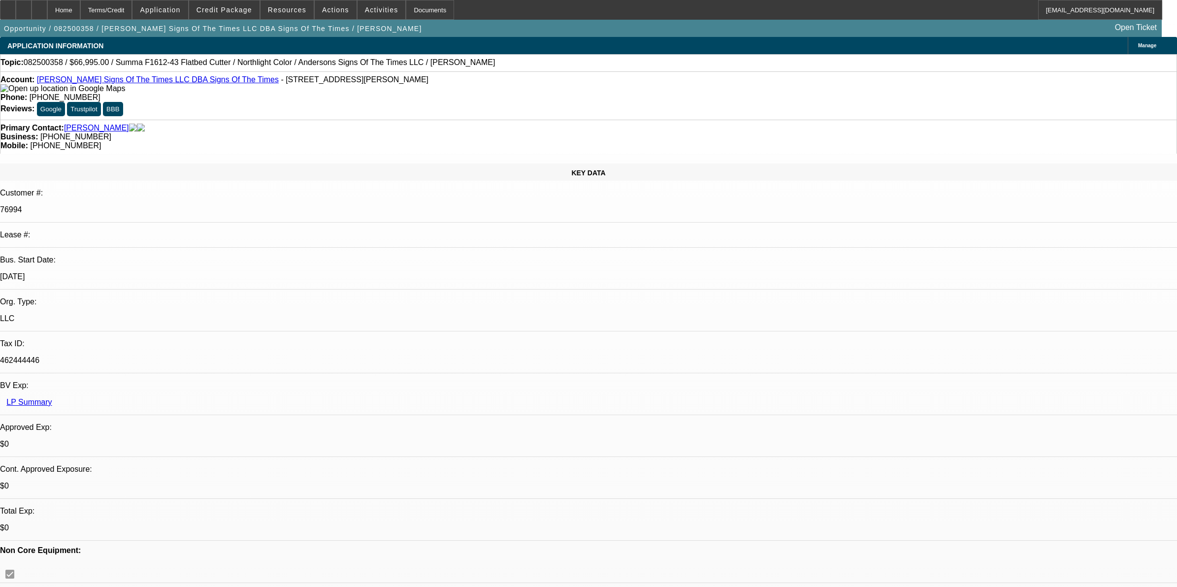
select select "0"
select select "6"
select select "0"
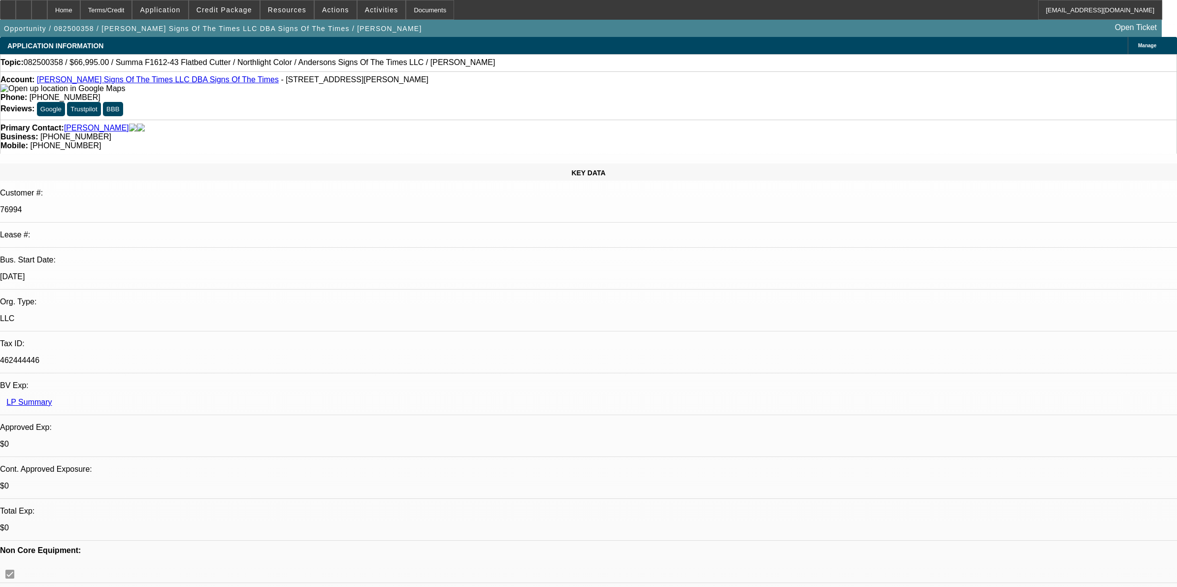
select select "6"
select select "0"
select select "6"
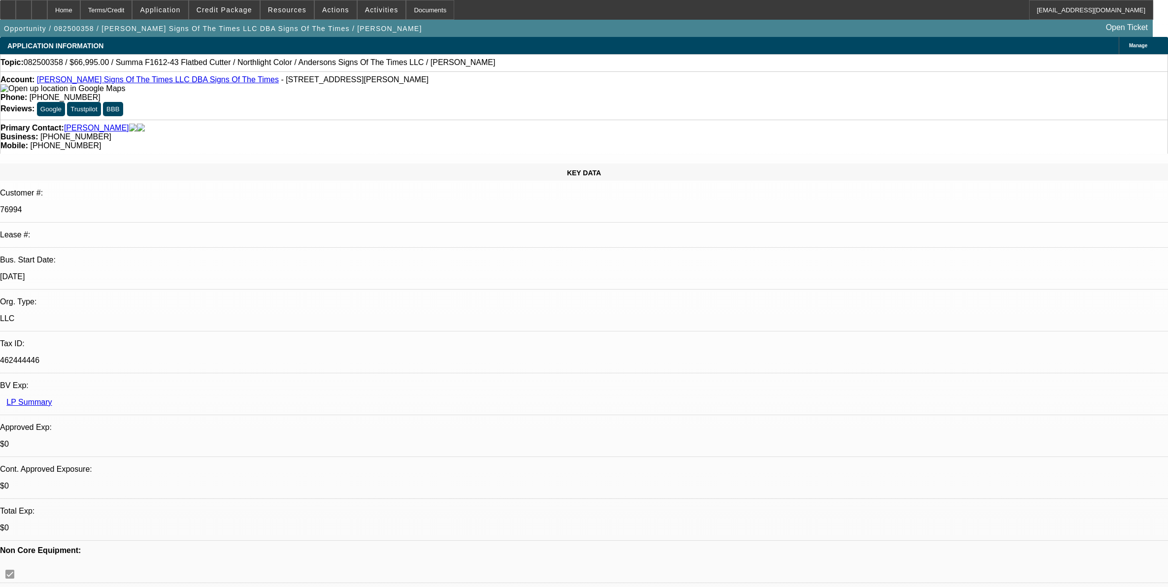
select select "0"
select select "6"
select select "0"
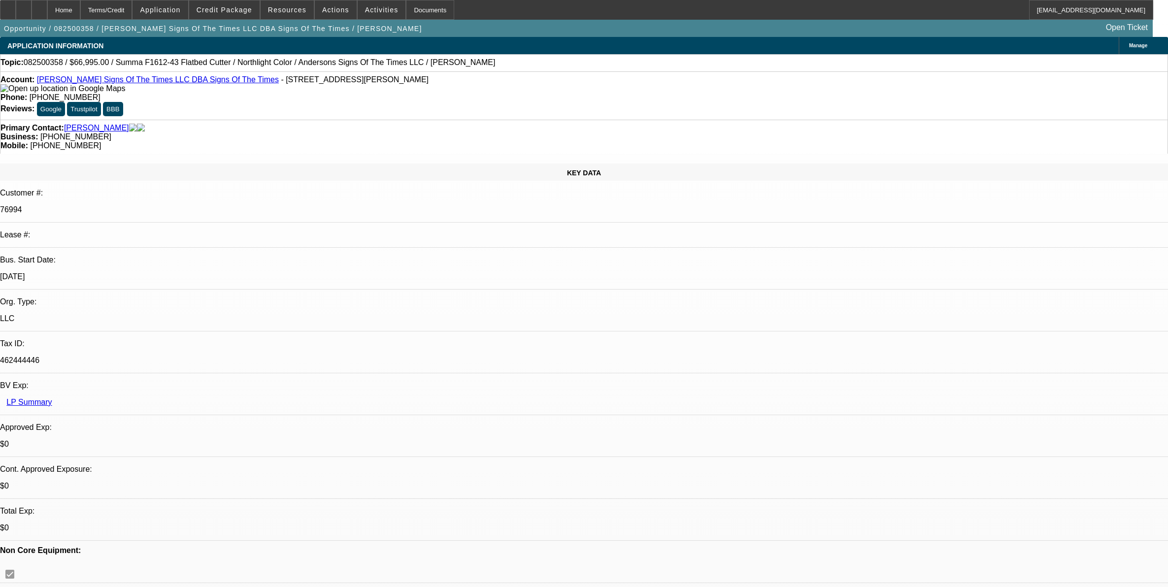
select select "0"
select select "6"
